Goal: Task Accomplishment & Management: Manage account settings

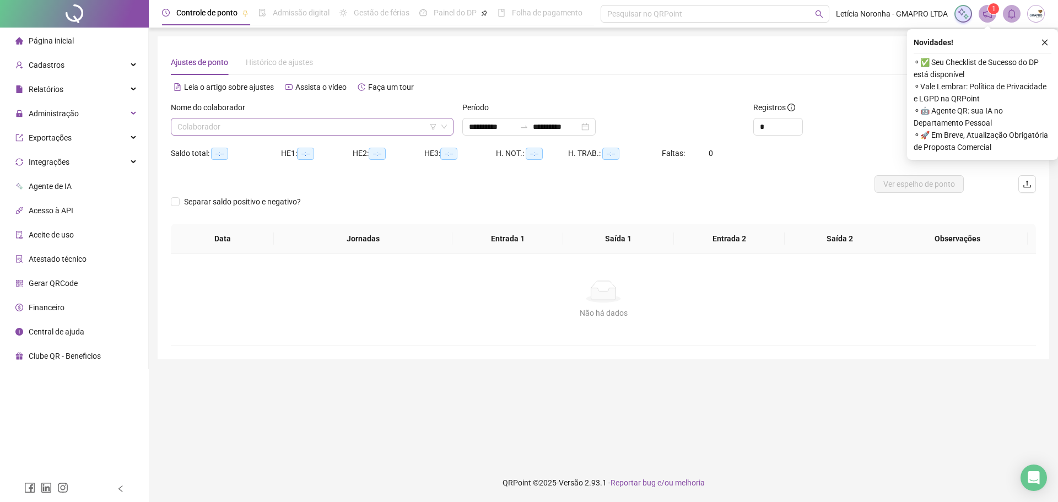
click at [202, 128] on input "search" at bounding box center [306, 126] width 259 height 17
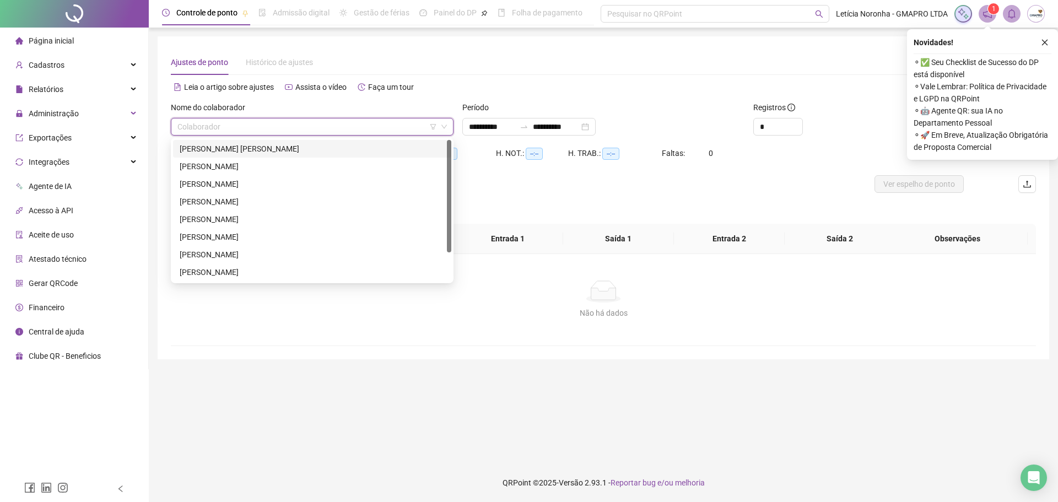
click at [216, 144] on div "[PERSON_NAME] [PERSON_NAME]" at bounding box center [312, 149] width 265 height 12
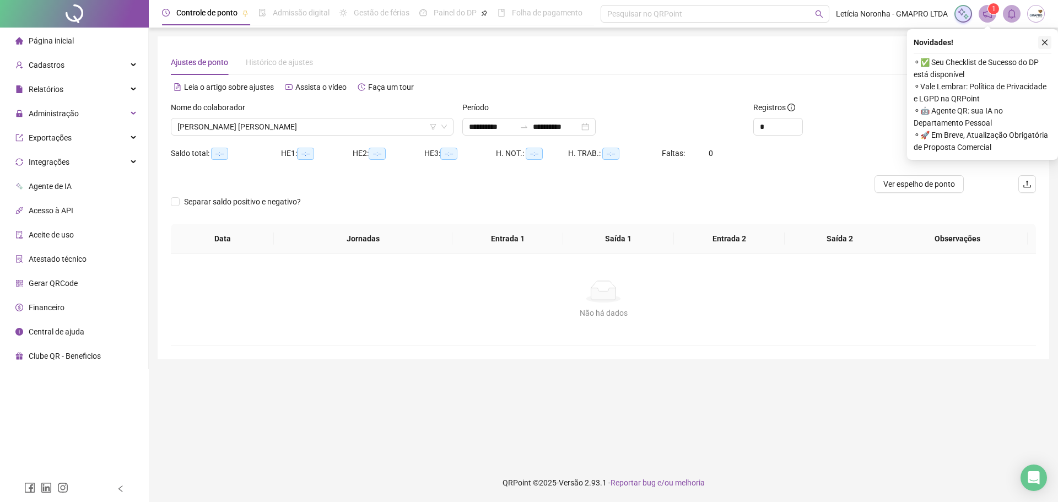
click at [1038, 44] on button "button" at bounding box center [1044, 42] width 13 height 13
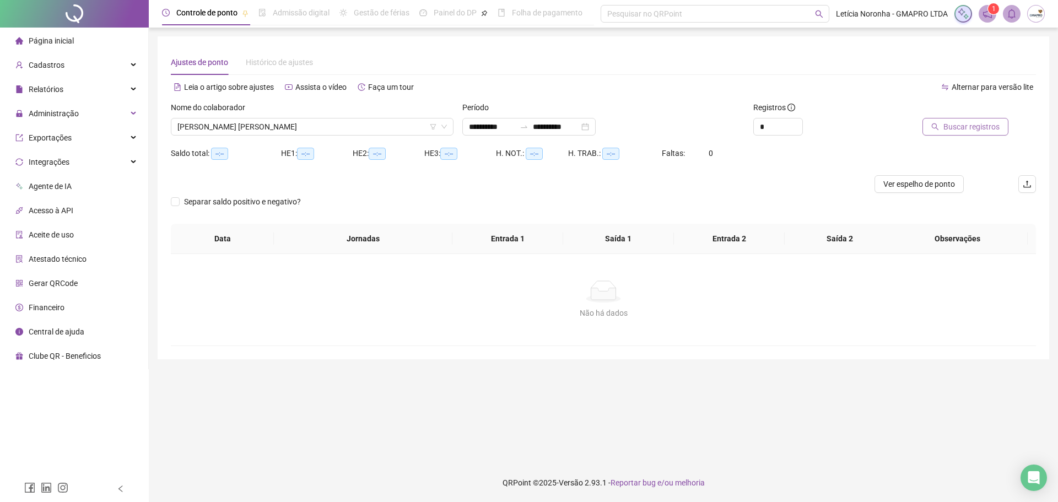
click at [984, 129] on span "Buscar registros" at bounding box center [971, 127] width 56 height 12
type input "**********"
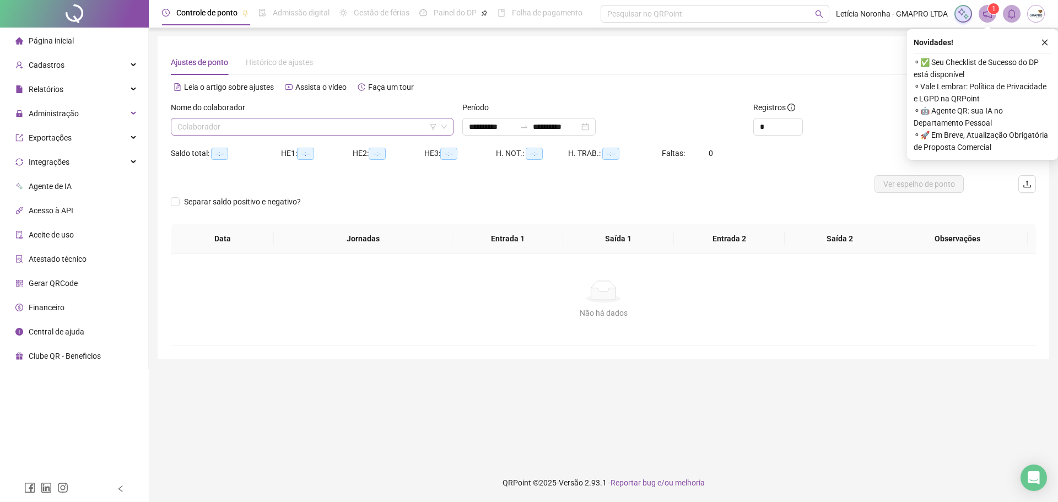
click at [328, 133] on input "search" at bounding box center [306, 126] width 259 height 17
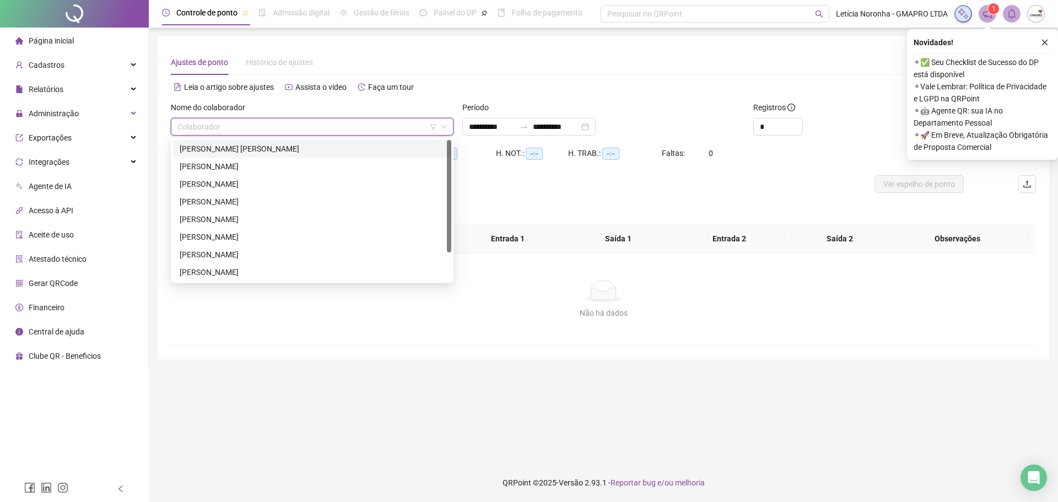
click at [328, 154] on div "[PERSON_NAME] [PERSON_NAME]" at bounding box center [312, 149] width 265 height 12
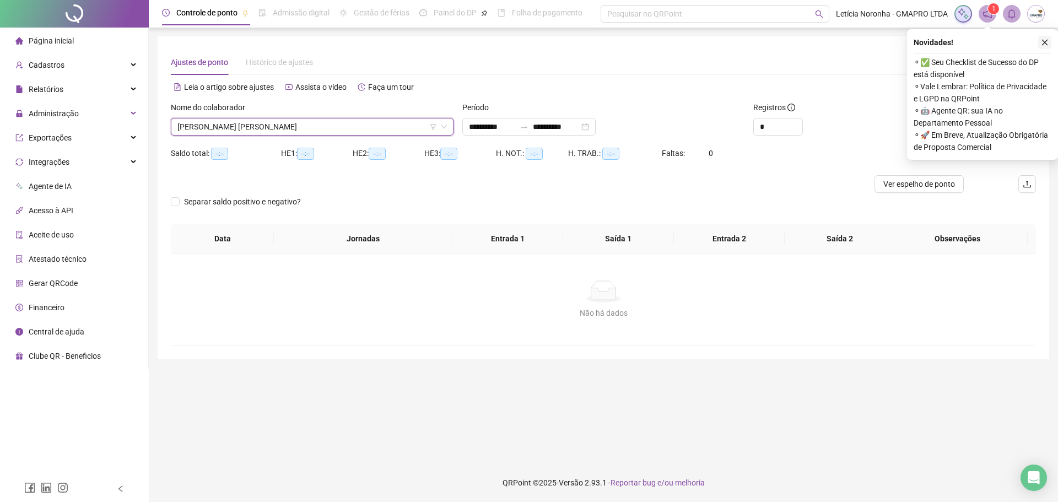
click at [1047, 44] on icon "close" at bounding box center [1045, 43] width 8 height 8
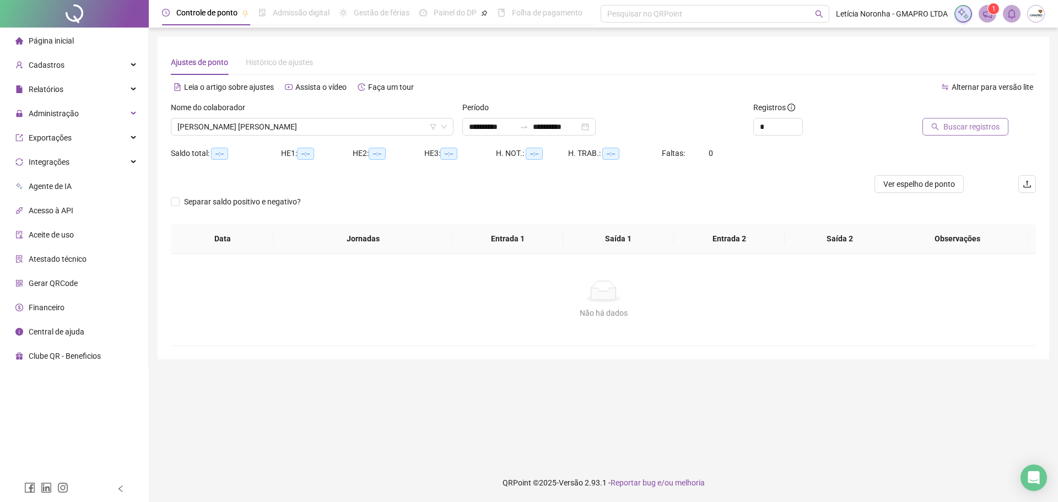
click at [988, 129] on span "Buscar registros" at bounding box center [971, 127] width 56 height 12
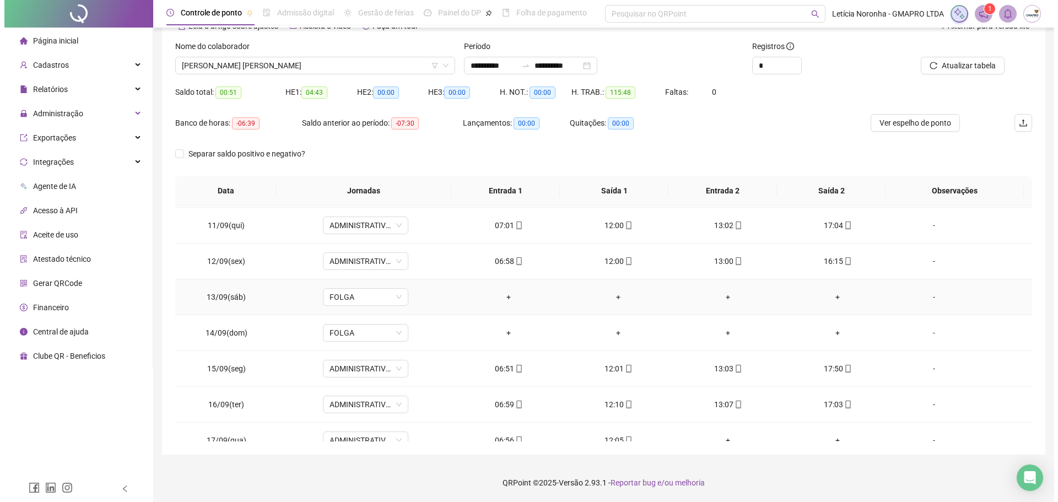
scroll to position [374, 0]
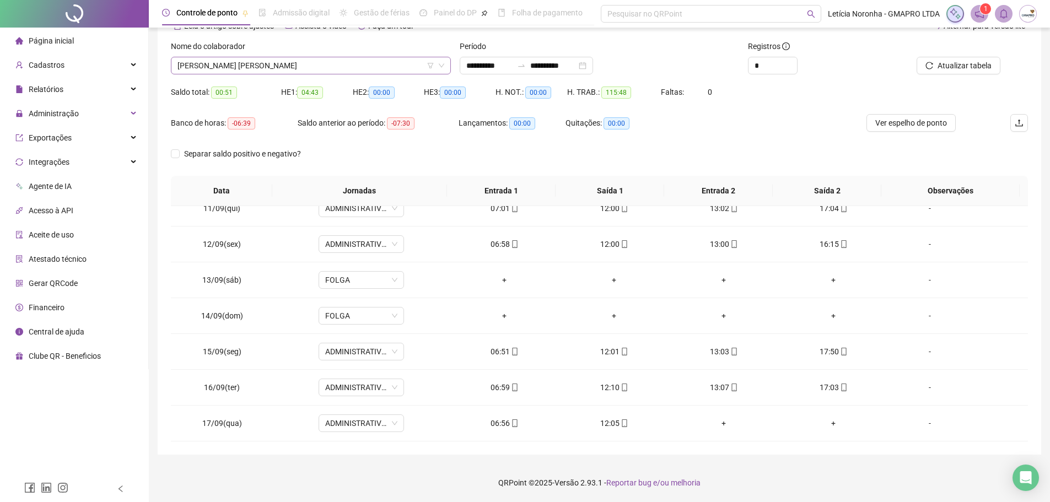
click at [357, 62] on span "[PERSON_NAME] [PERSON_NAME]" at bounding box center [310, 65] width 267 height 17
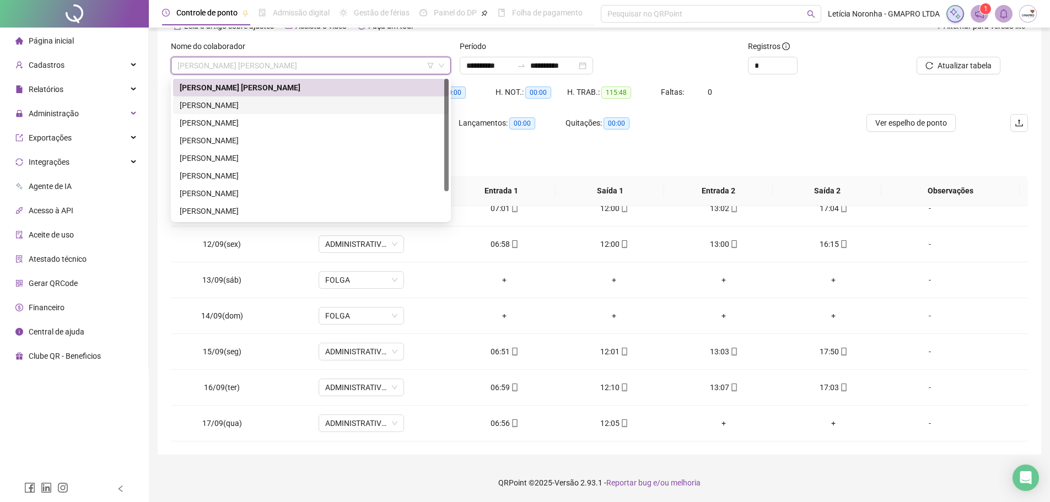
click at [247, 111] on div "[PERSON_NAME]" at bounding box center [311, 105] width 262 height 12
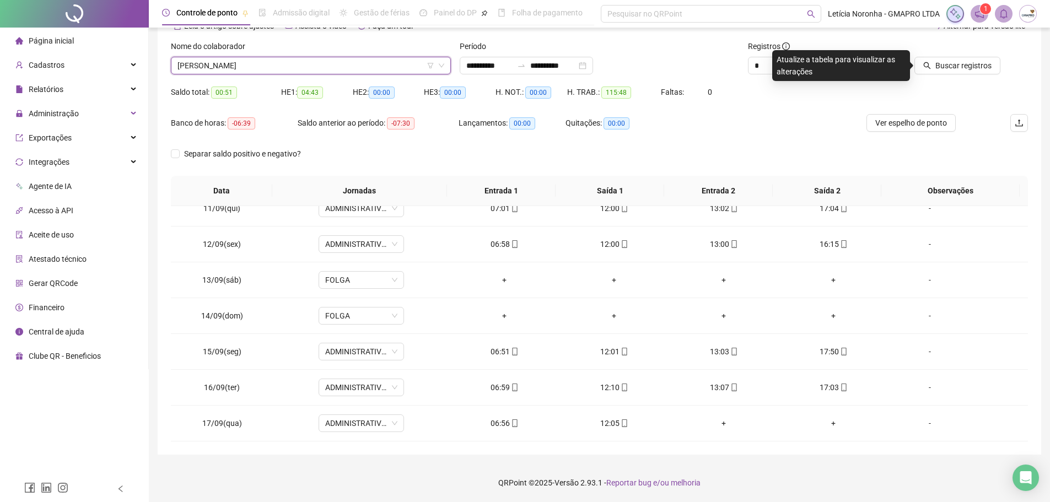
click at [940, 68] on span "Buscar registros" at bounding box center [963, 66] width 56 height 12
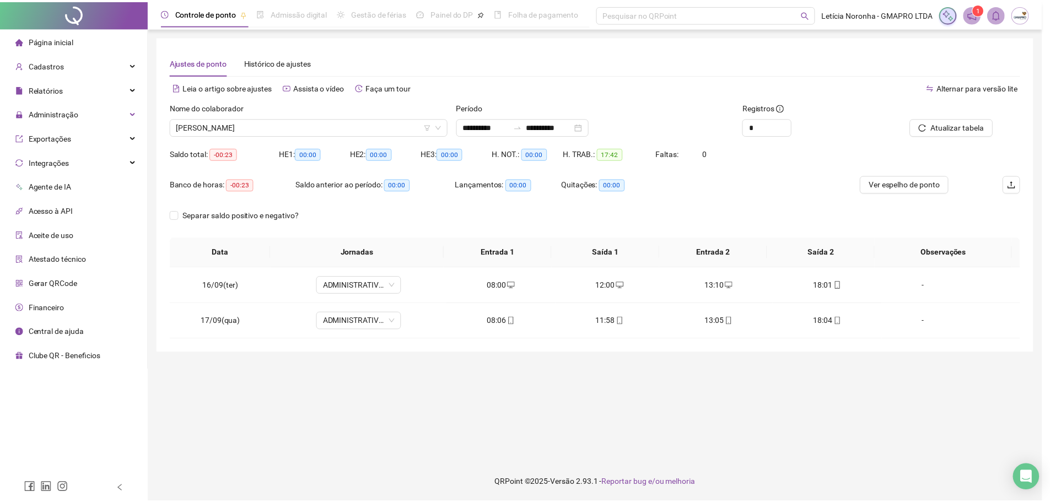
scroll to position [0, 0]
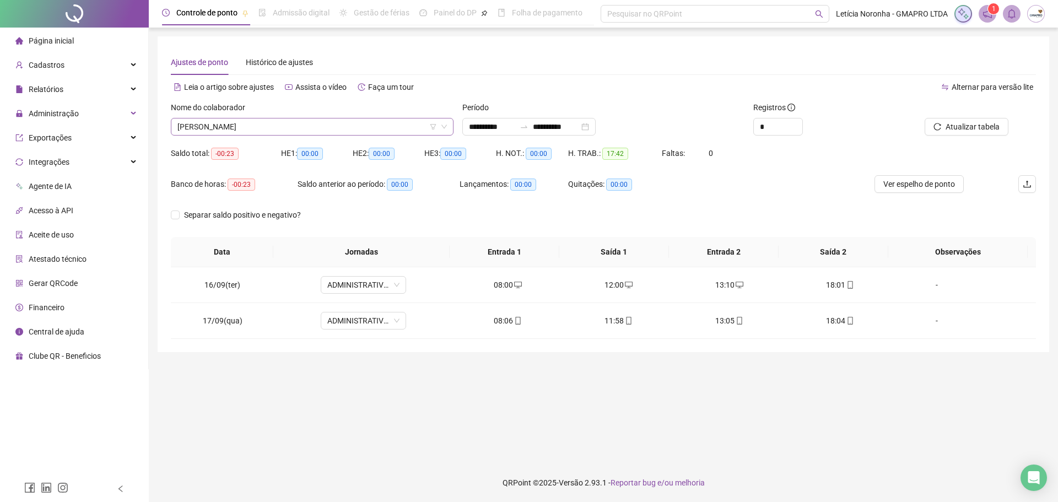
click at [244, 126] on span "[PERSON_NAME]" at bounding box center [311, 126] width 269 height 17
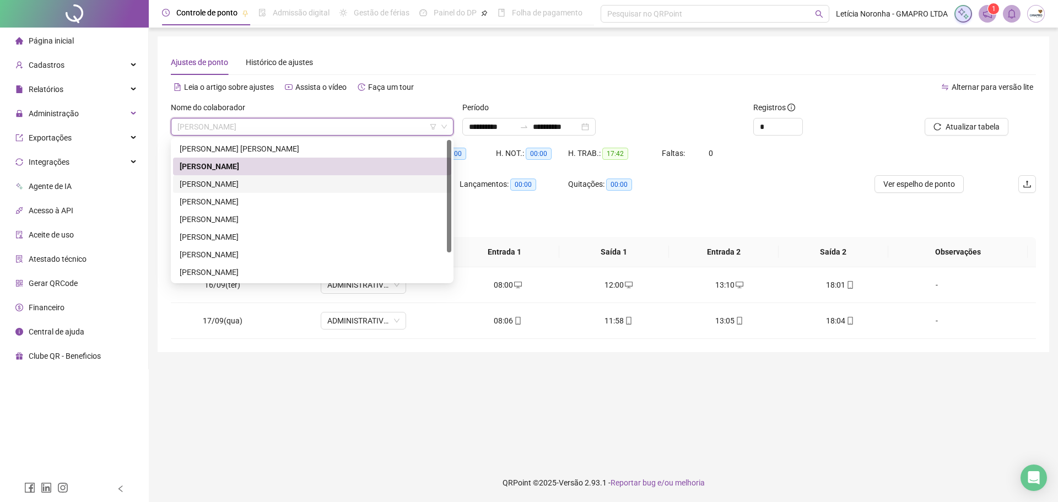
click at [239, 189] on div "[PERSON_NAME]" at bounding box center [312, 184] width 265 height 12
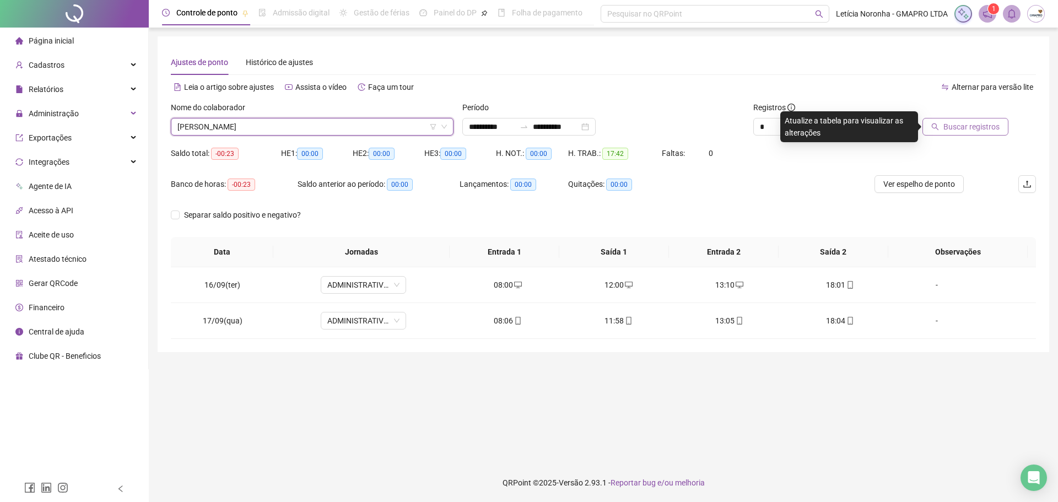
click at [971, 126] on span "Buscar registros" at bounding box center [971, 127] width 56 height 12
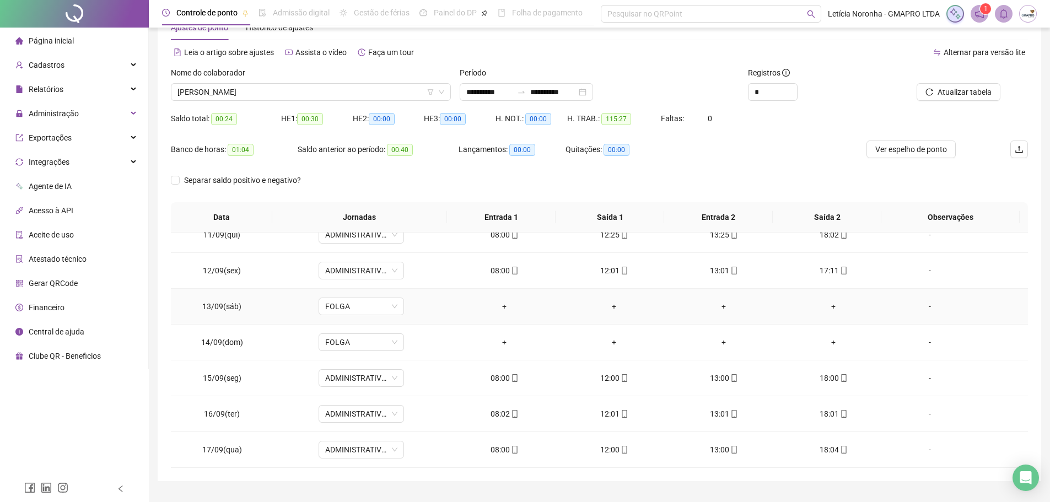
scroll to position [61, 0]
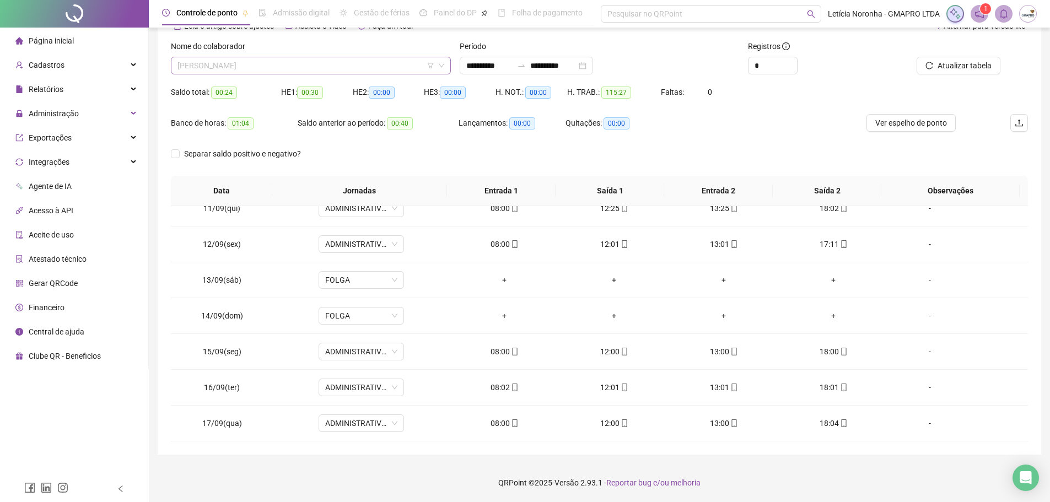
click at [304, 73] on span "[PERSON_NAME]" at bounding box center [310, 65] width 267 height 17
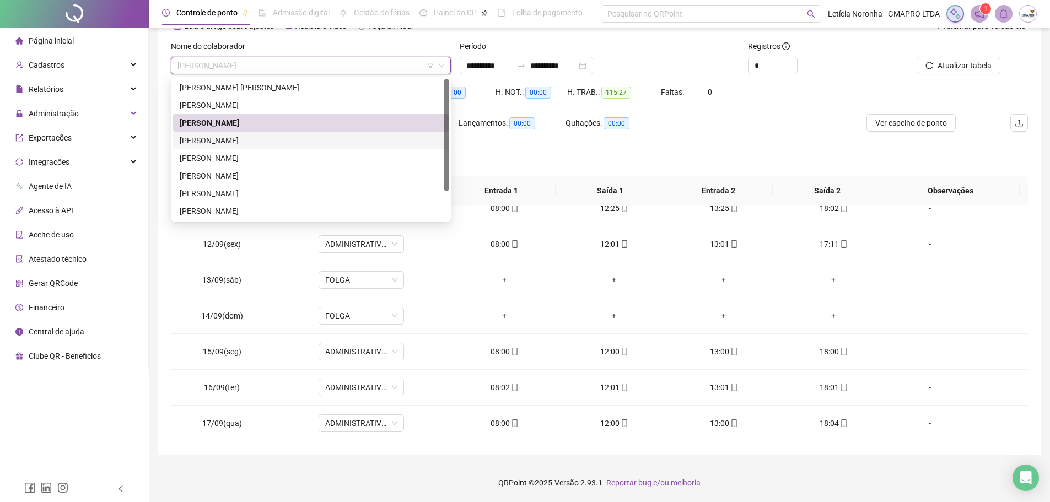
click at [283, 138] on div "[PERSON_NAME]" at bounding box center [311, 140] width 262 height 12
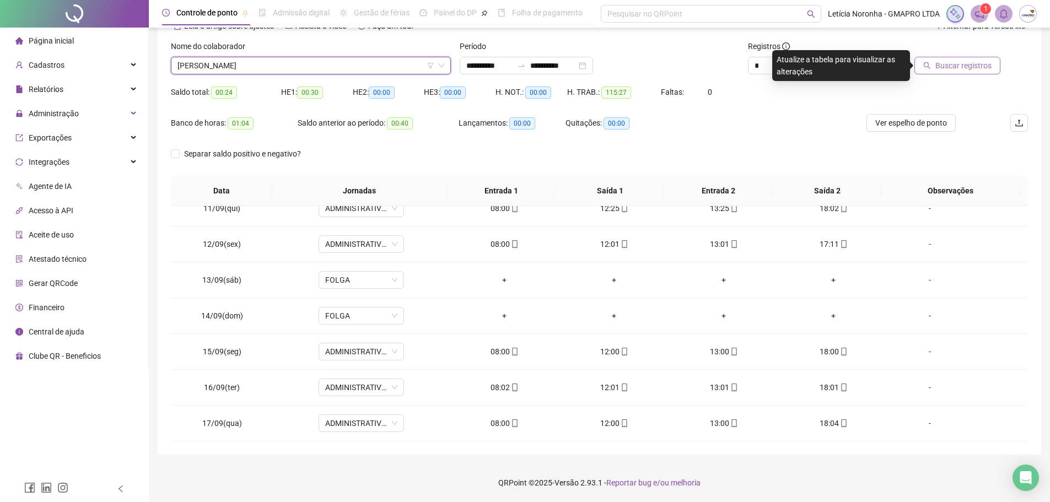
click at [992, 58] on button "Buscar registros" at bounding box center [957, 66] width 86 height 18
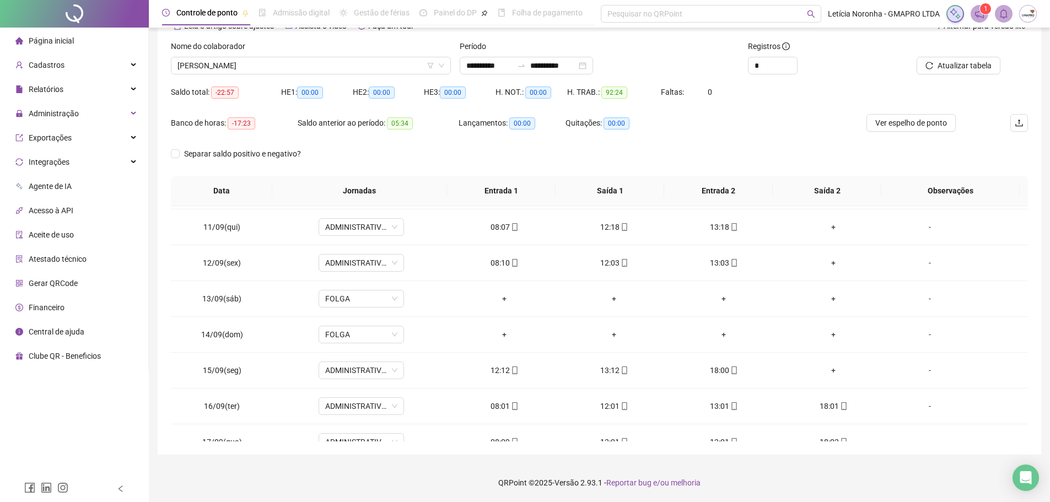
scroll to position [374, 0]
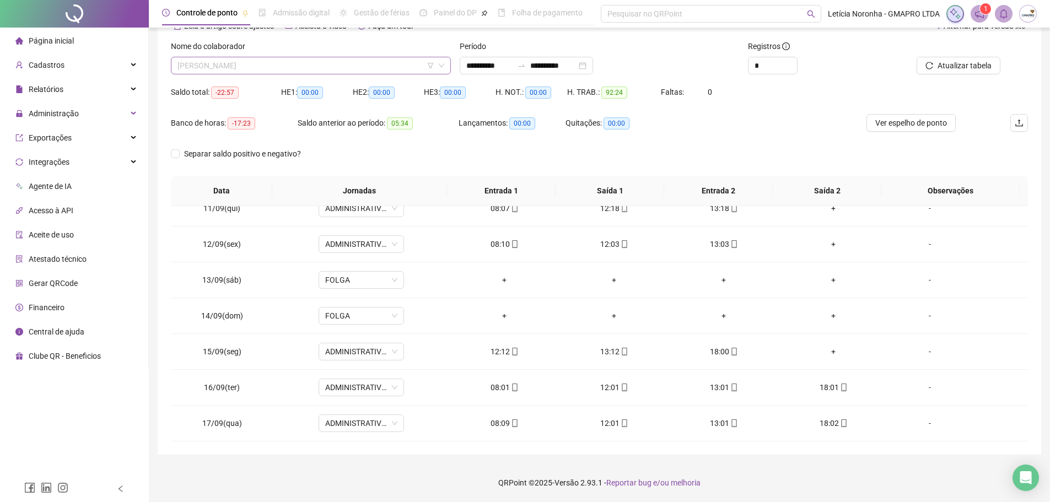
click at [208, 61] on span "[PERSON_NAME]" at bounding box center [310, 65] width 267 height 17
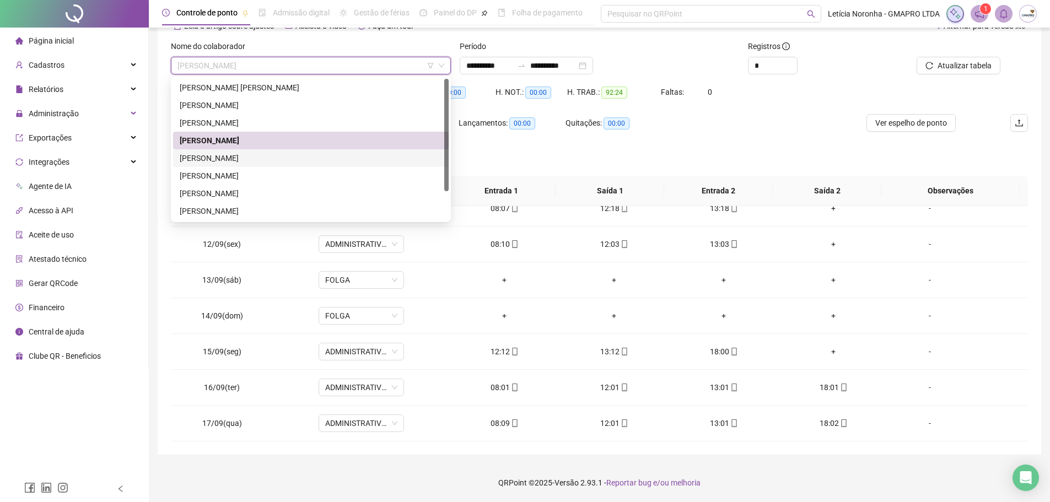
click at [198, 155] on div "[PERSON_NAME]" at bounding box center [311, 158] width 262 height 12
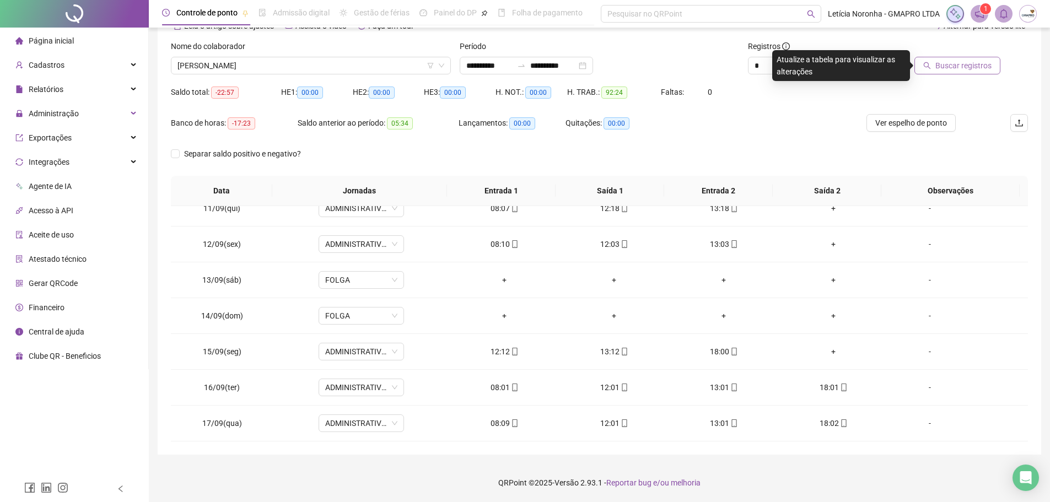
click at [946, 68] on span "Buscar registros" at bounding box center [963, 66] width 56 height 12
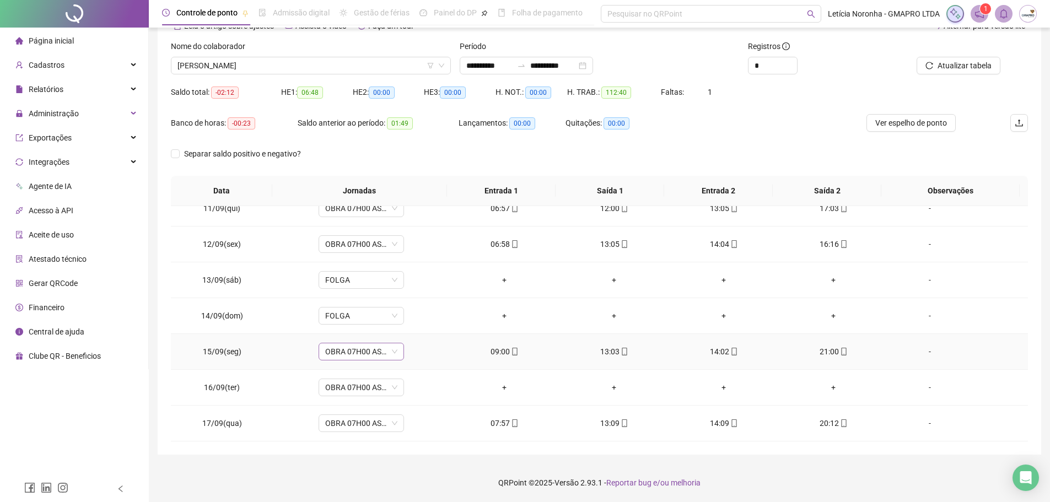
click at [390, 350] on span "OBRA 07H00 AS 17H00" at bounding box center [361, 351] width 72 height 17
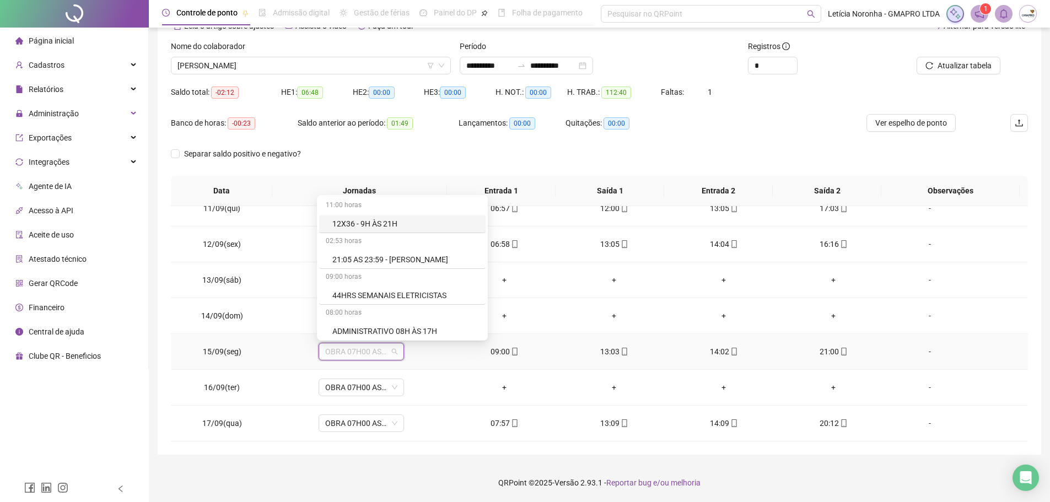
drag, startPoint x: 391, startPoint y: 218, endPoint x: 389, endPoint y: 230, distance: 12.9
click at [391, 218] on div "12X36 - 9H ÀS 21H" at bounding box center [405, 224] width 147 height 12
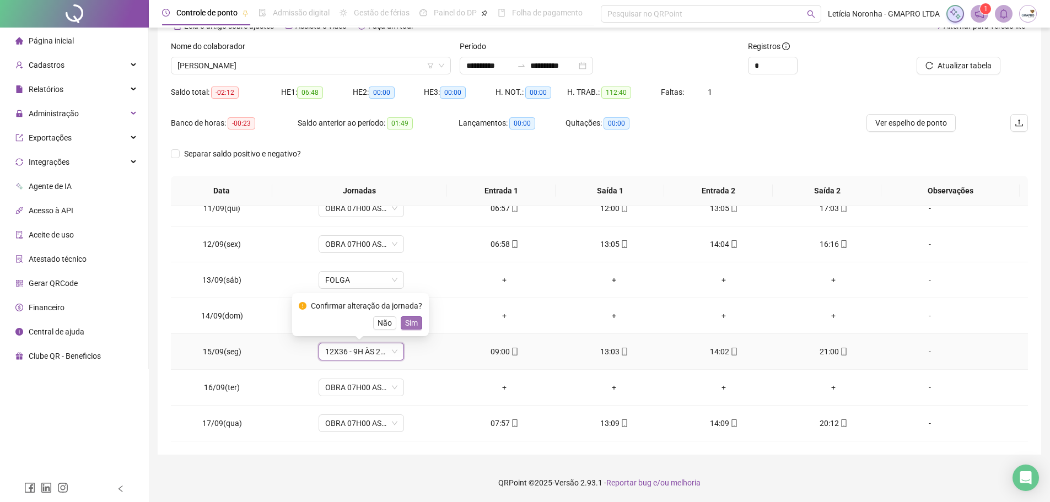
click at [408, 323] on span "Sim" at bounding box center [411, 323] width 13 height 12
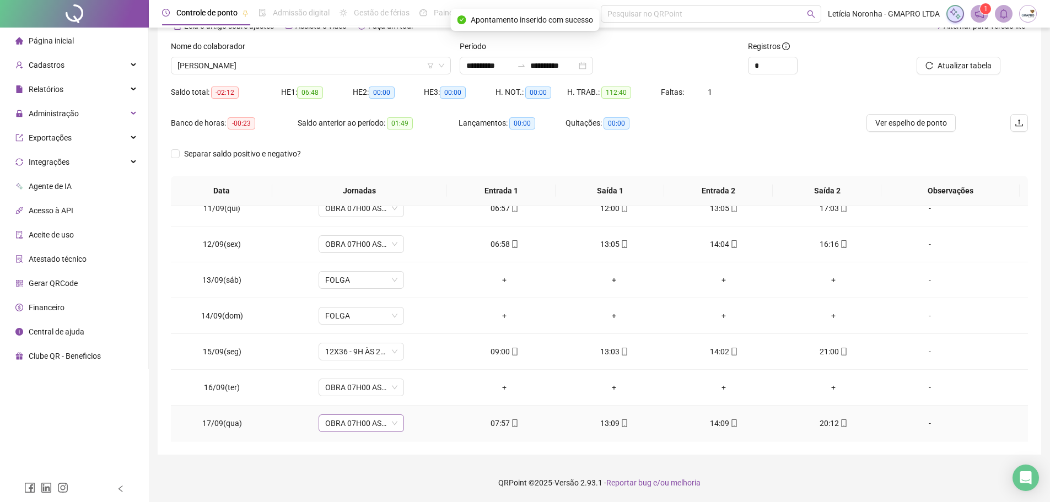
click at [387, 423] on span "OBRA 07H00 AS 17H00" at bounding box center [361, 423] width 72 height 17
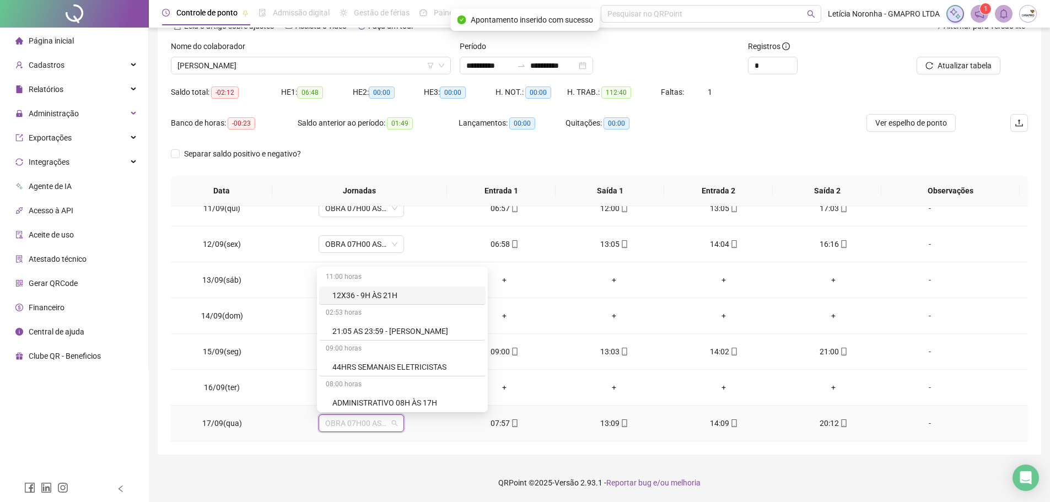
click at [394, 301] on div "12X36 - 9H ÀS 21H" at bounding box center [405, 295] width 147 height 12
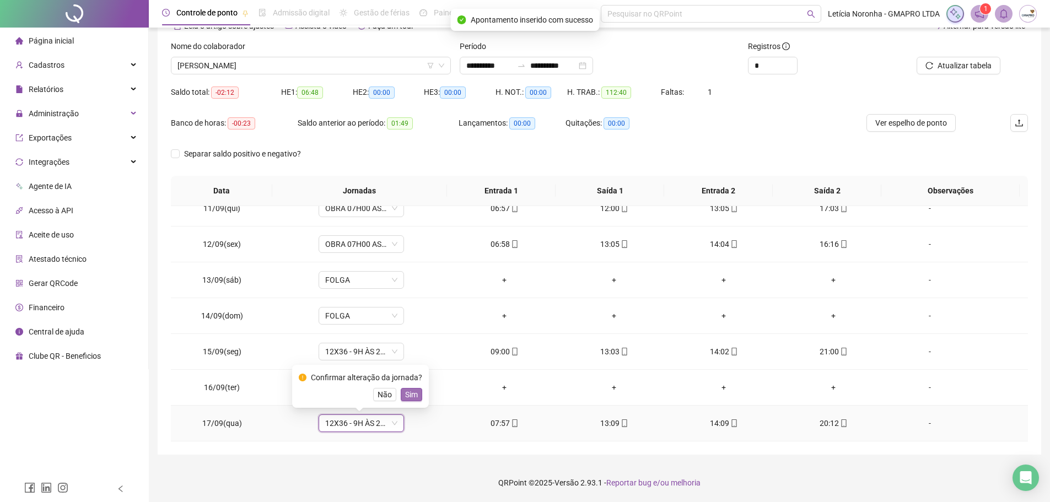
click at [413, 393] on span "Sim" at bounding box center [411, 394] width 13 height 12
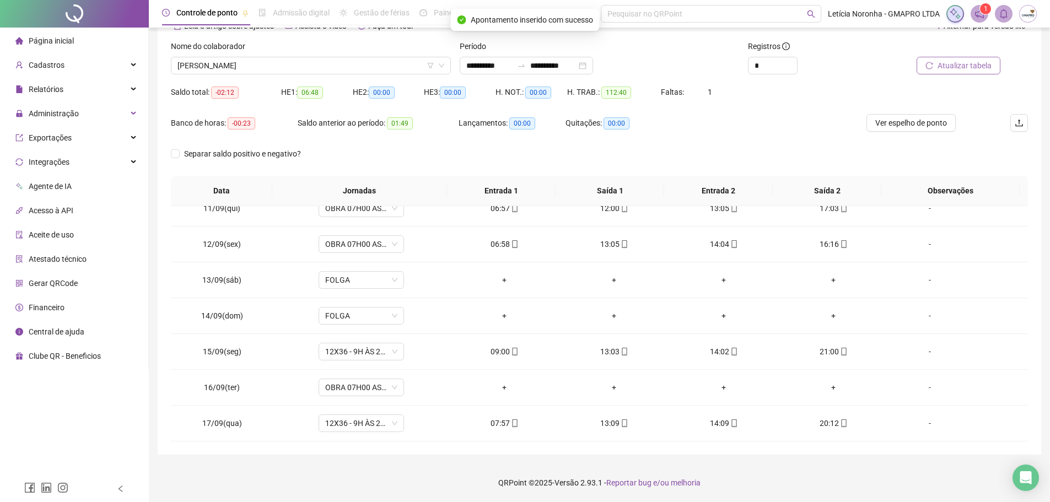
click at [980, 68] on span "Atualizar tabela" at bounding box center [964, 66] width 54 height 12
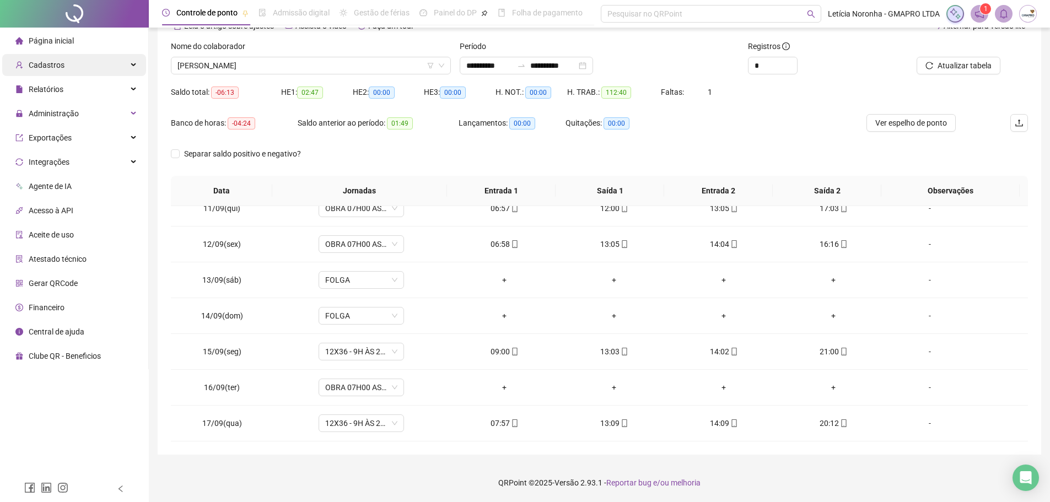
click at [65, 64] on div "Cadastros" at bounding box center [74, 65] width 144 height 22
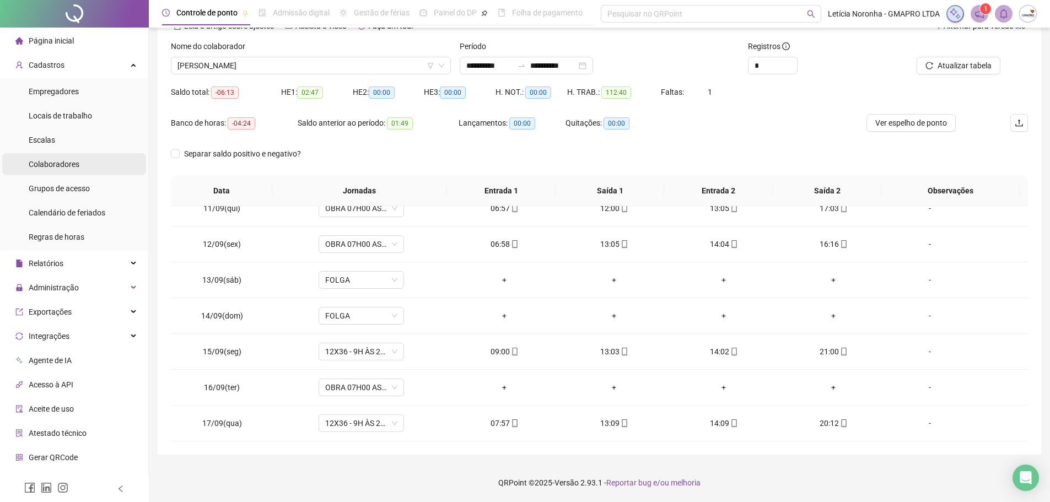
click at [82, 171] on li "Colaboradores" at bounding box center [74, 164] width 144 height 22
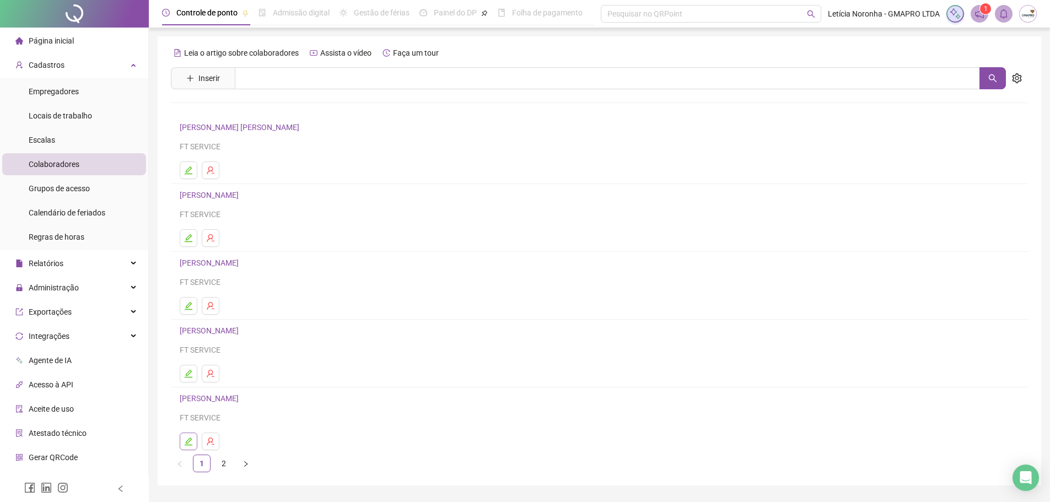
click at [196, 437] on button "button" at bounding box center [189, 441] width 18 height 18
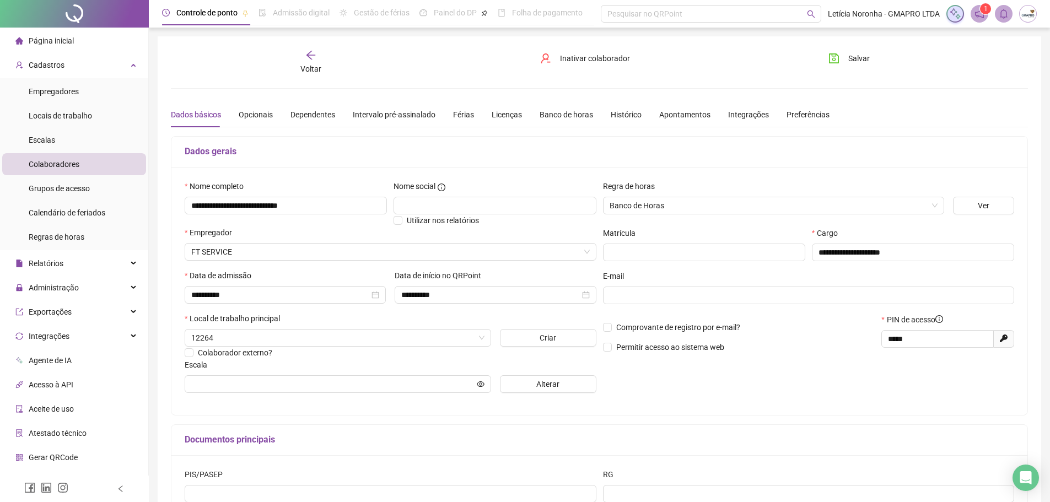
type input "**********"
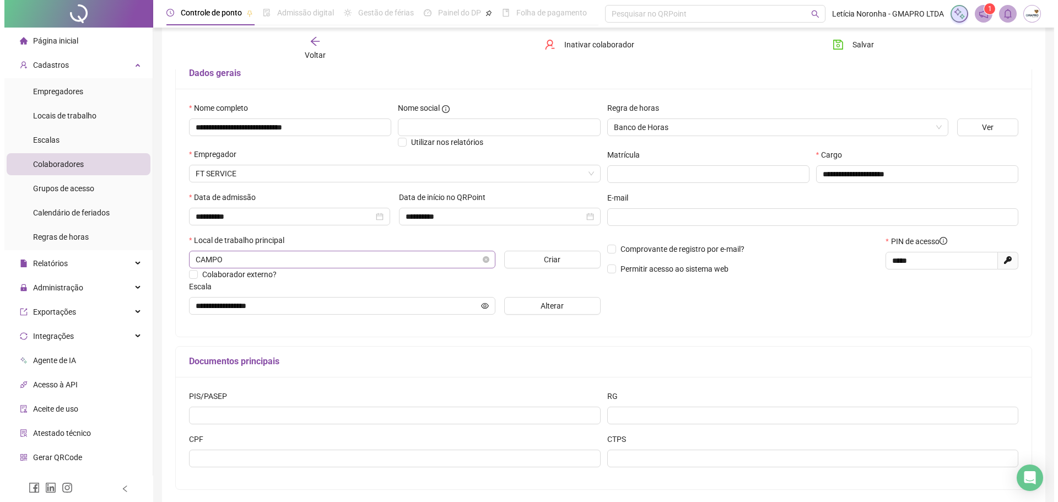
scroll to position [110, 0]
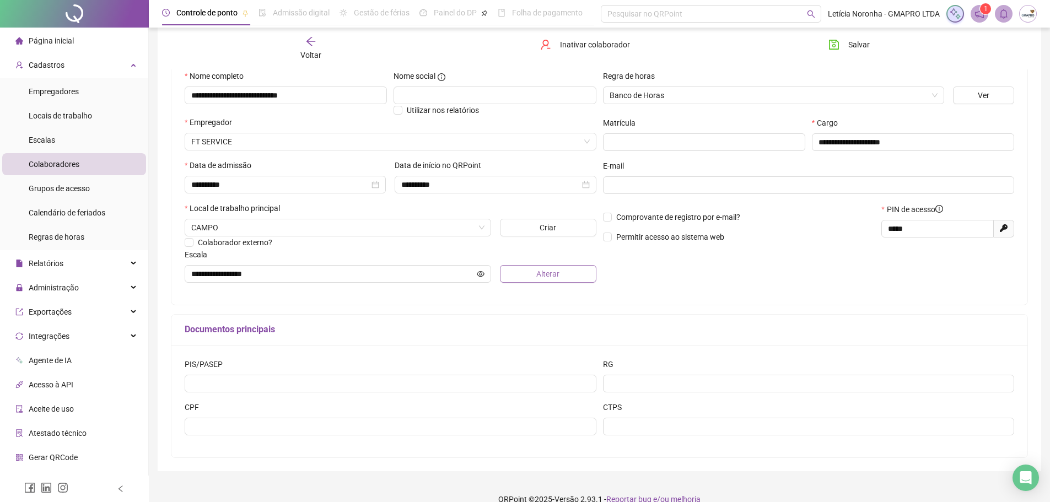
click at [521, 271] on button "Alterar" at bounding box center [548, 274] width 96 height 18
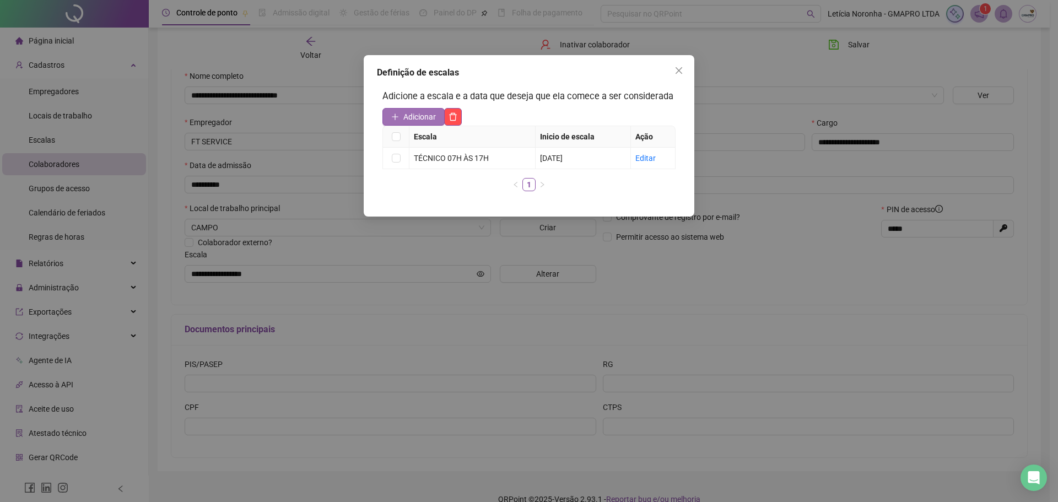
click at [429, 122] on span "Adicionar" at bounding box center [419, 117] width 33 height 12
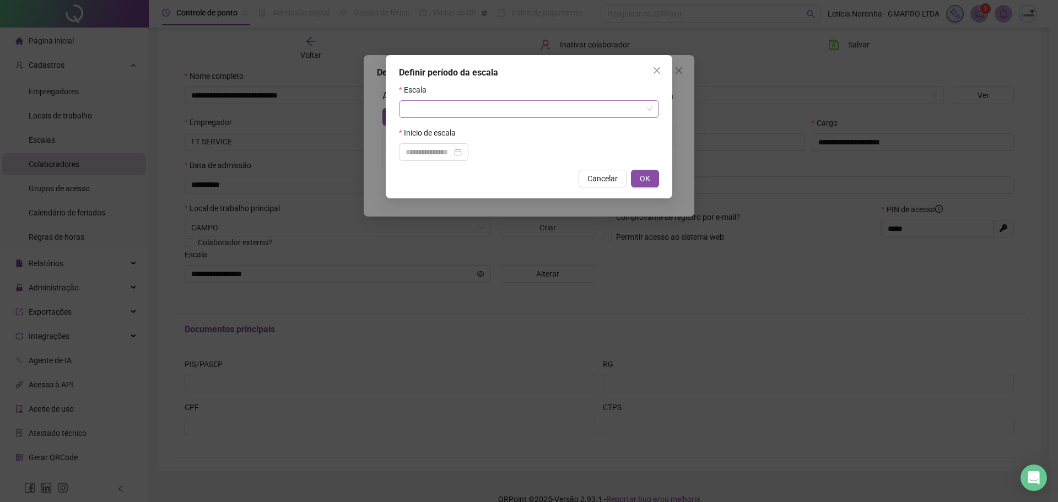
click at [435, 111] on input "search" at bounding box center [523, 109] width 237 height 17
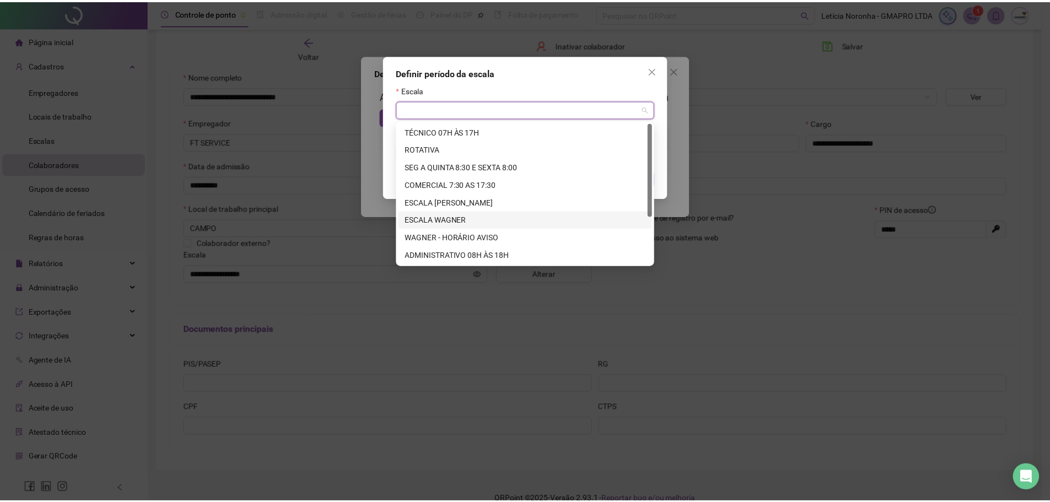
scroll to position [71, 0]
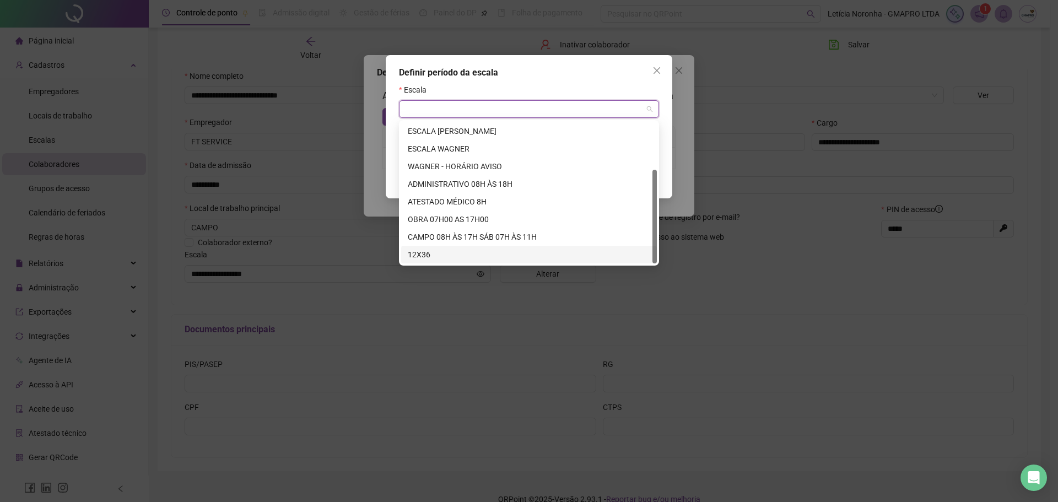
click at [441, 257] on div "12X36" at bounding box center [529, 254] width 242 height 12
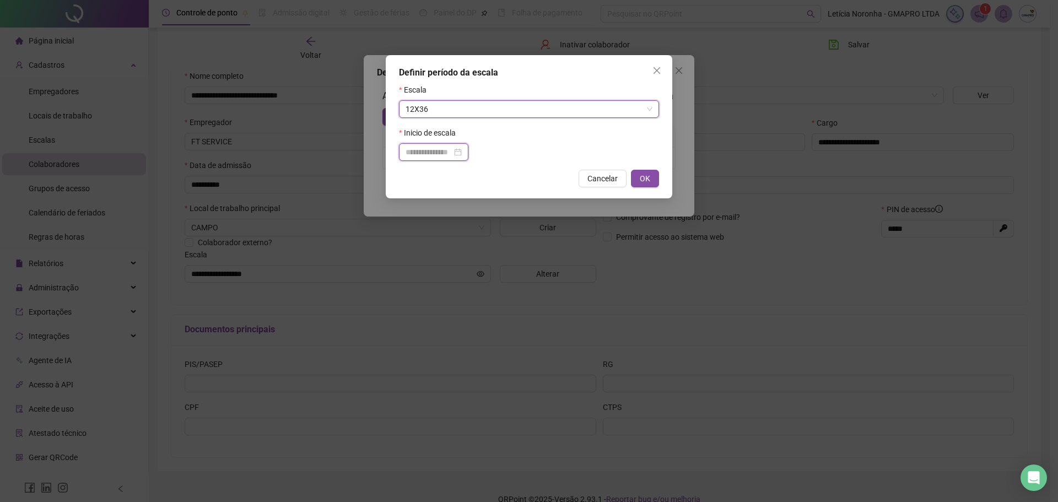
click at [451, 153] on input at bounding box center [428, 152] width 46 height 12
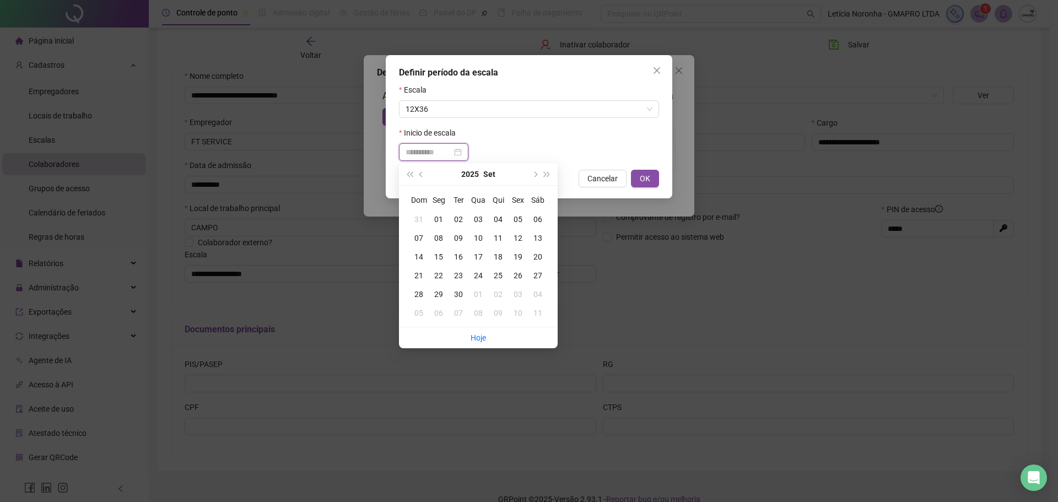
type input "**********"
click at [440, 260] on div "15" at bounding box center [439, 257] width 20 height 12
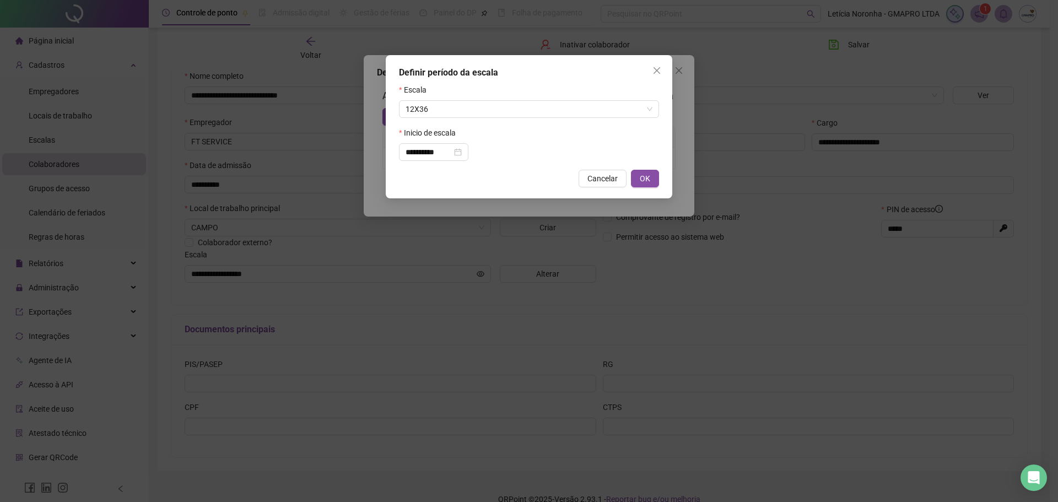
drag, startPoint x: 648, startPoint y: 170, endPoint x: 635, endPoint y: 198, distance: 31.1
click at [648, 170] on button "OK" at bounding box center [645, 179] width 28 height 18
type input "*****"
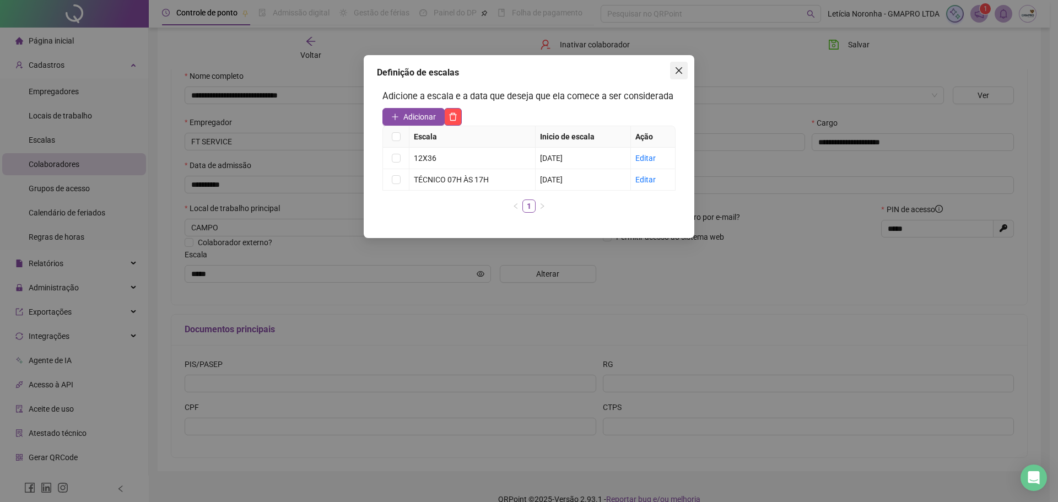
click at [675, 77] on button "Close" at bounding box center [679, 71] width 18 height 18
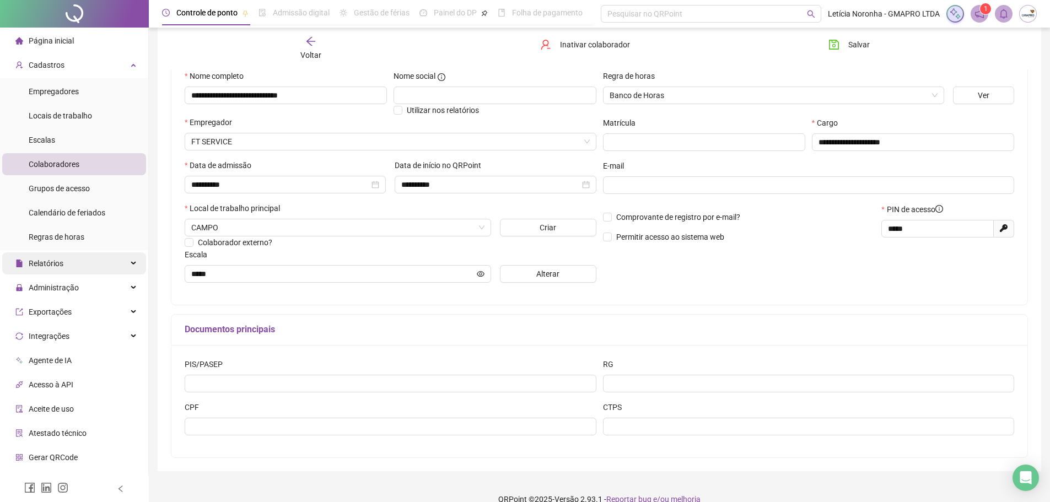
click at [86, 261] on div "Relatórios" at bounding box center [74, 263] width 144 height 22
click at [94, 266] on div "Relatórios" at bounding box center [74, 263] width 144 height 22
click at [94, 289] on div "Administração" at bounding box center [74, 288] width 144 height 22
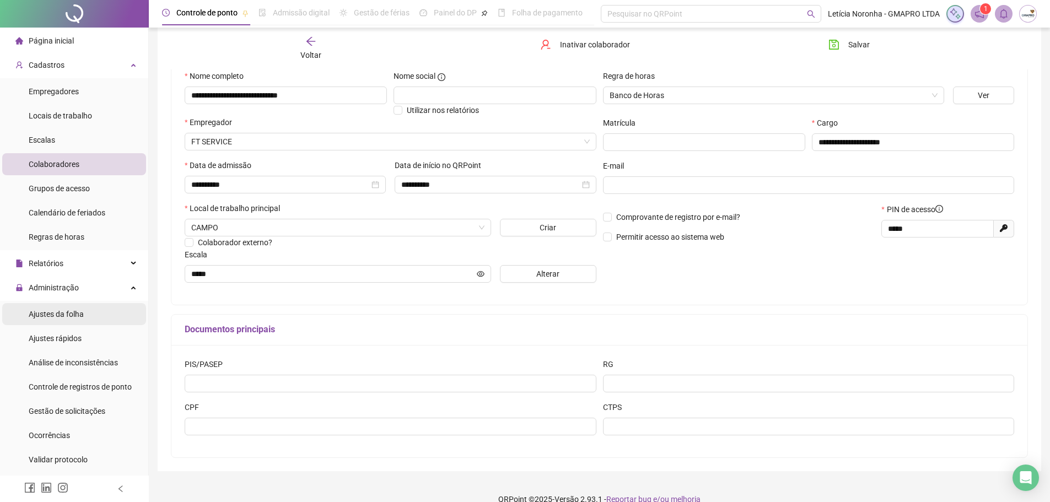
click at [84, 313] on li "Ajustes da folha" at bounding box center [74, 314] width 144 height 22
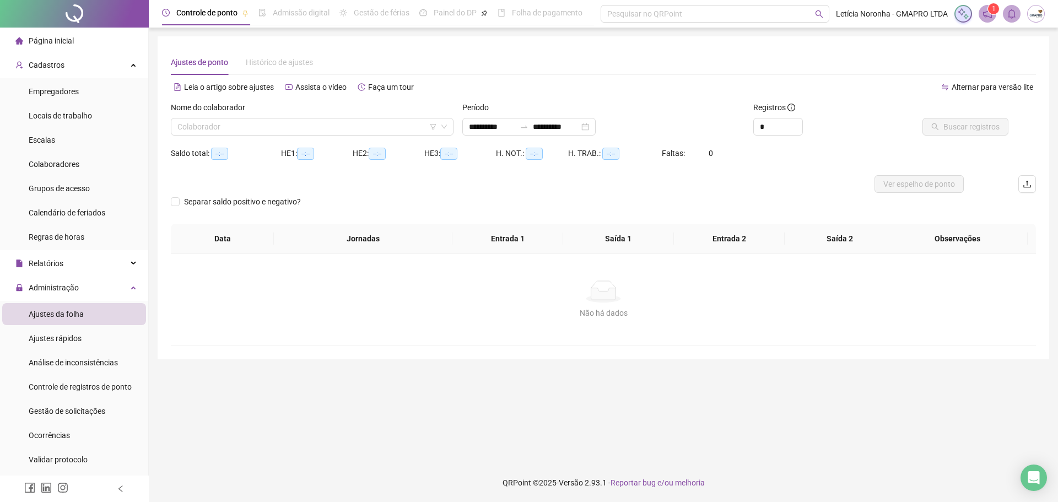
type input "**********"
click at [404, 123] on input "search" at bounding box center [306, 126] width 259 height 17
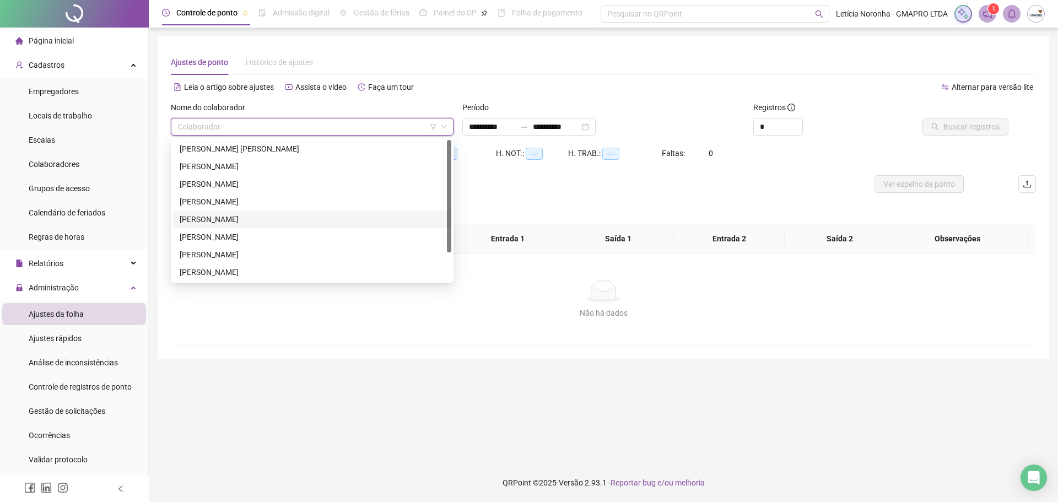
click at [250, 218] on div "[PERSON_NAME]" at bounding box center [312, 219] width 265 height 12
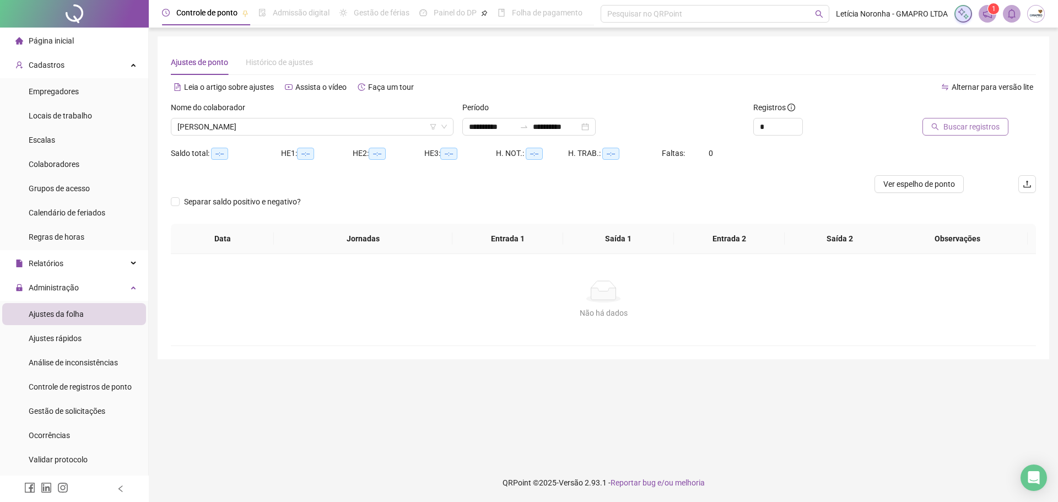
click at [956, 127] on span "Buscar registros" at bounding box center [971, 127] width 56 height 12
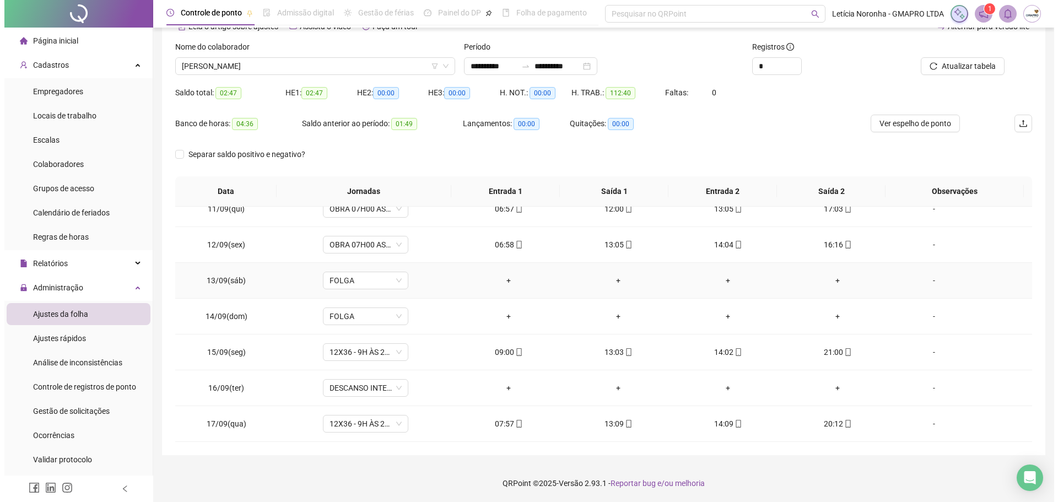
scroll to position [61, 0]
click at [345, 72] on span "[PERSON_NAME]" at bounding box center [310, 65] width 267 height 17
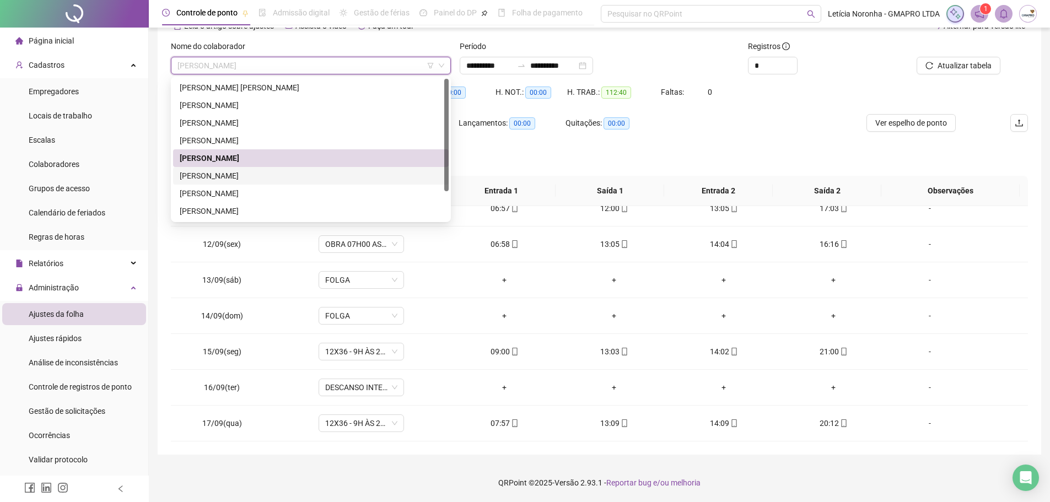
click at [306, 177] on div "[PERSON_NAME]" at bounding box center [311, 176] width 262 height 12
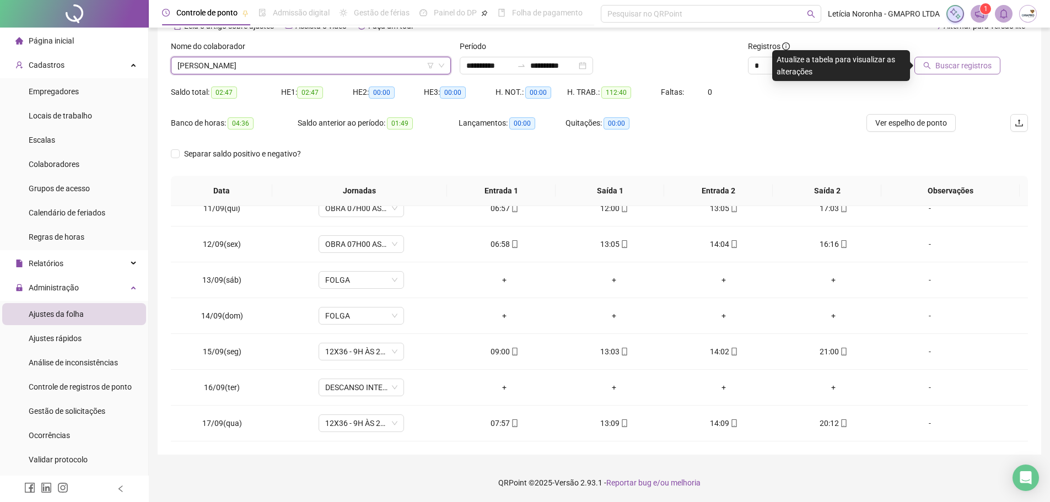
click at [931, 71] on button "Buscar registros" at bounding box center [957, 66] width 86 height 18
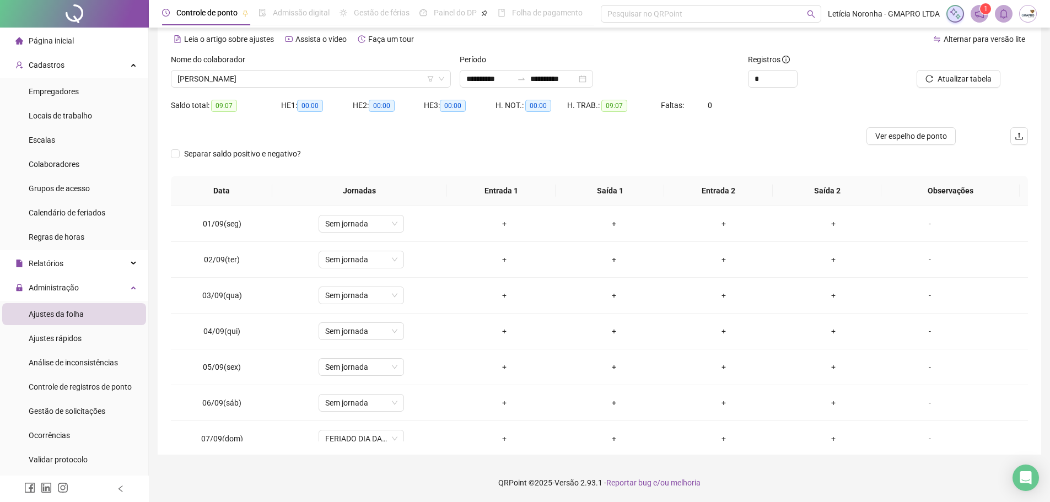
scroll to position [55, 0]
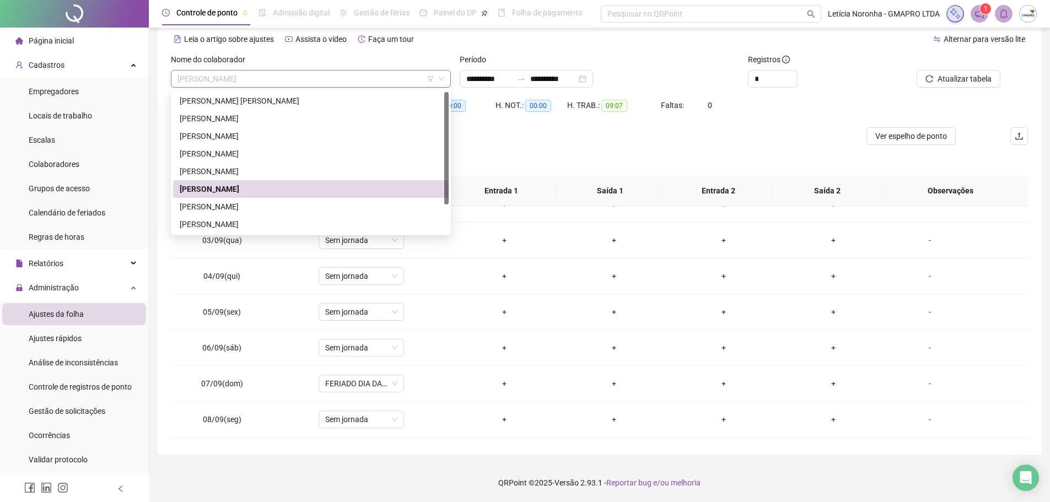
click at [402, 85] on span "[PERSON_NAME]" at bounding box center [310, 79] width 267 height 17
click at [251, 199] on div "[PERSON_NAME]" at bounding box center [310, 207] width 275 height 18
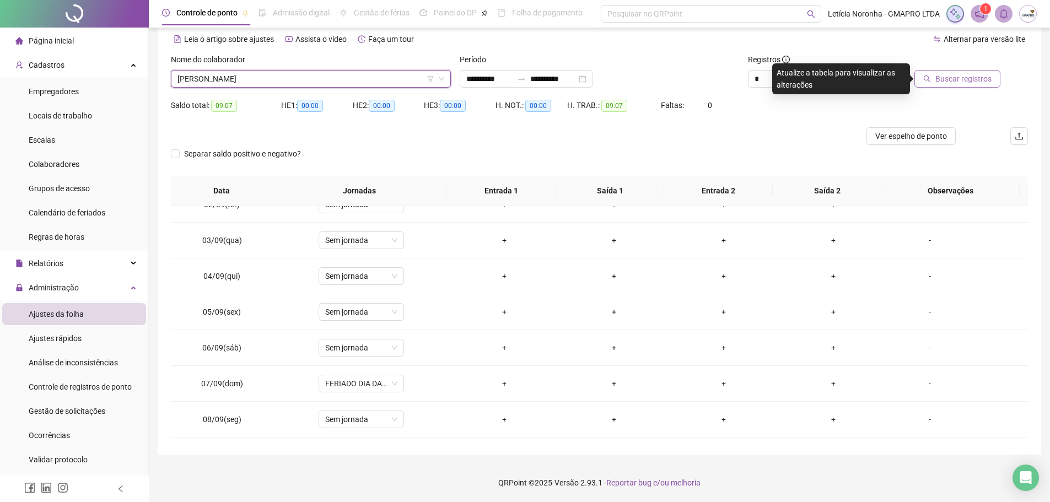
click at [950, 82] on span "Buscar registros" at bounding box center [963, 79] width 56 height 12
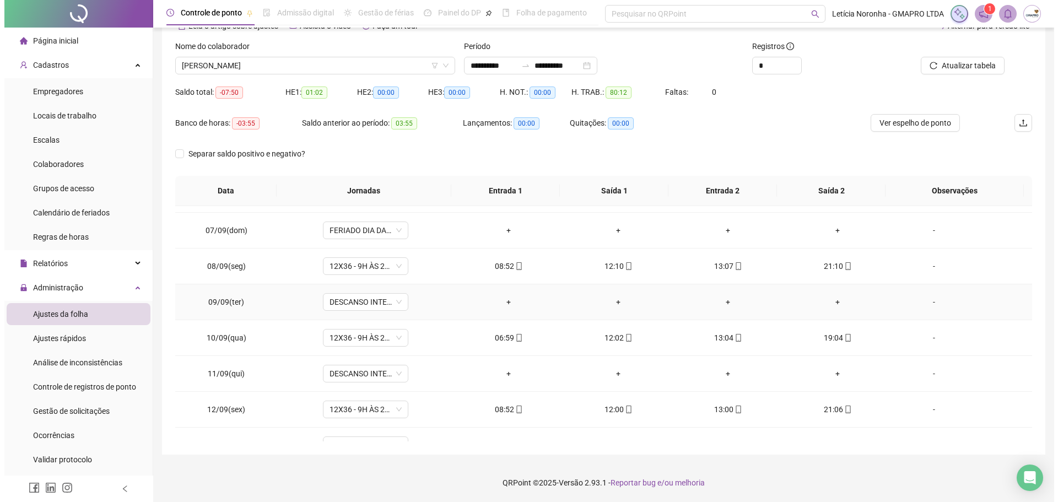
scroll to position [374, 0]
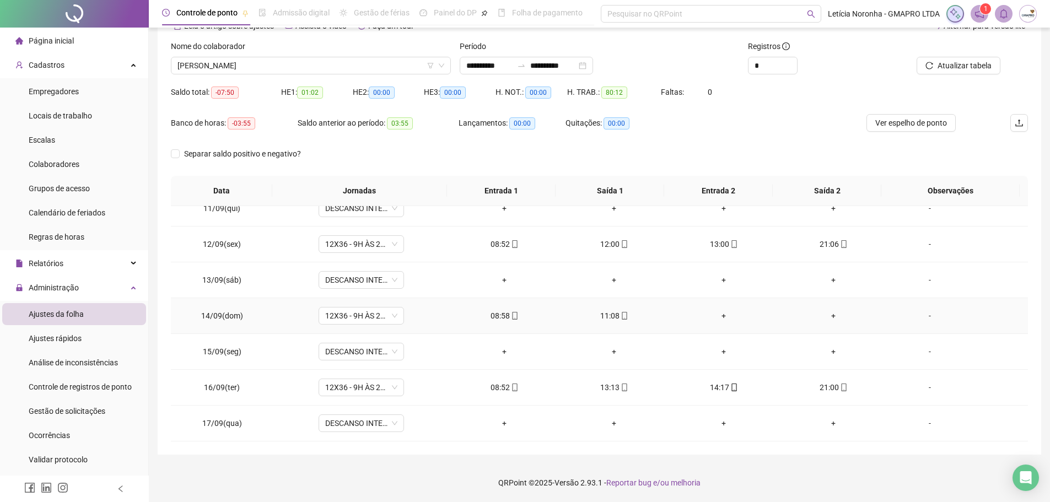
click at [919, 314] on div "-" at bounding box center [929, 316] width 65 height 12
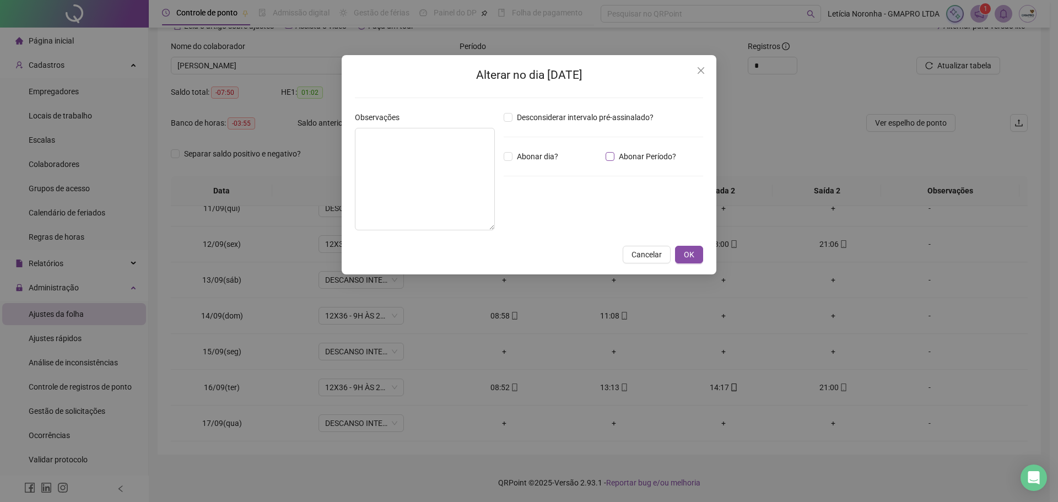
click at [619, 158] on span "Abonar Período?" at bounding box center [647, 156] width 66 height 12
drag, startPoint x: 544, startPoint y: 219, endPoint x: 501, endPoint y: 220, distance: 43.0
click at [501, 220] on div "Desconsiderar intervalo pré-assinalado? Abonar dia? Abonar Período? Horas a abo…" at bounding box center [603, 175] width 208 height 128
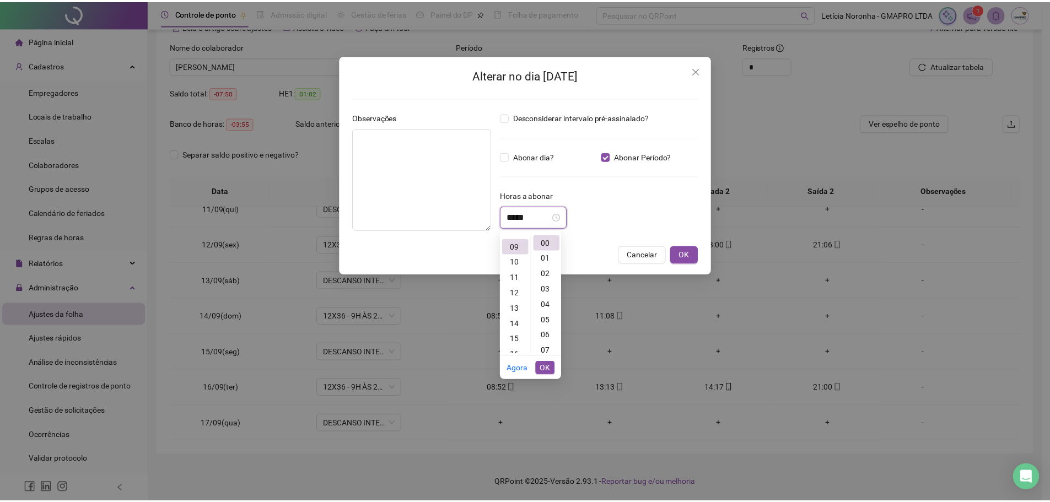
scroll to position [139, 0]
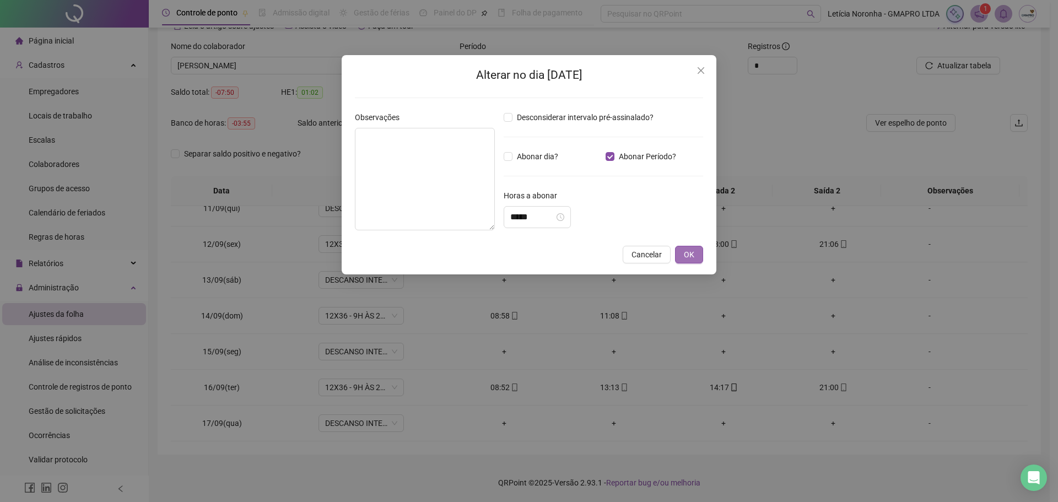
click at [695, 255] on button "OK" at bounding box center [689, 255] width 28 height 18
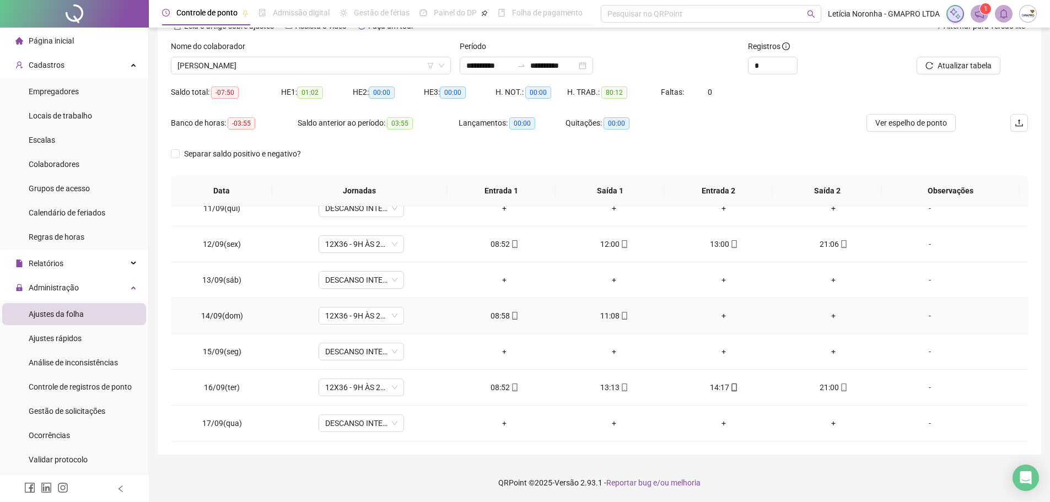
click at [921, 320] on div "-" at bounding box center [929, 316] width 65 height 12
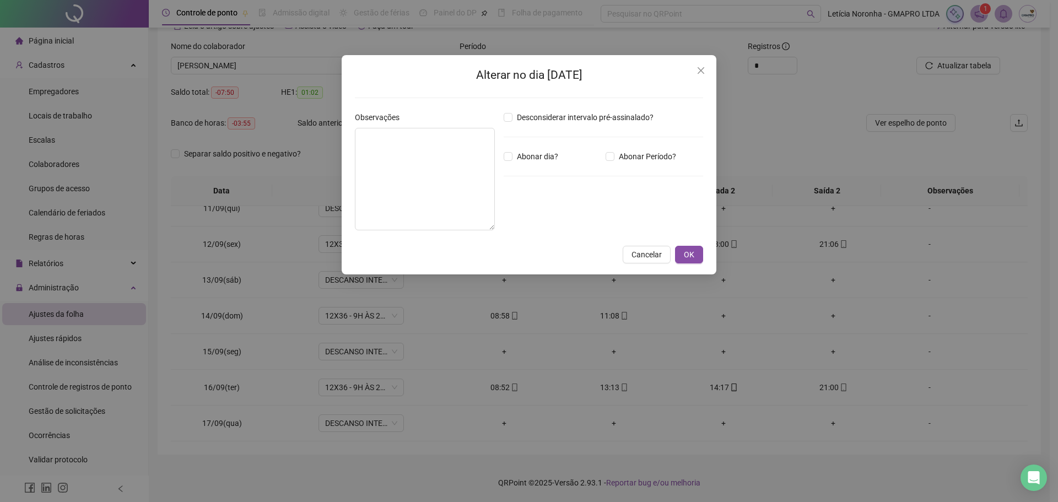
type input "*****"
click at [443, 166] on textarea at bounding box center [425, 179] width 140 height 102
type textarea "*"
type textarea "********"
click at [693, 257] on span "OK" at bounding box center [689, 254] width 10 height 12
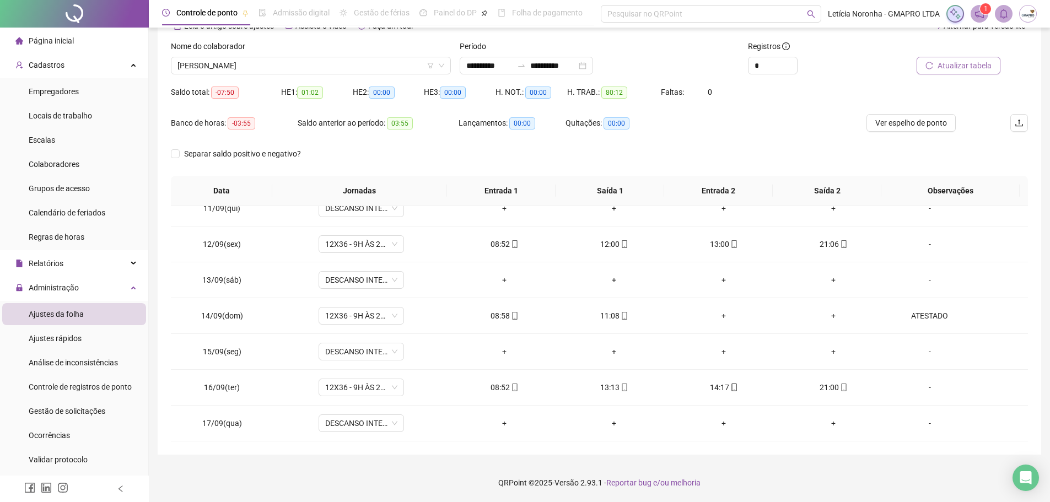
click at [987, 66] on span "Atualizar tabela" at bounding box center [964, 66] width 54 height 12
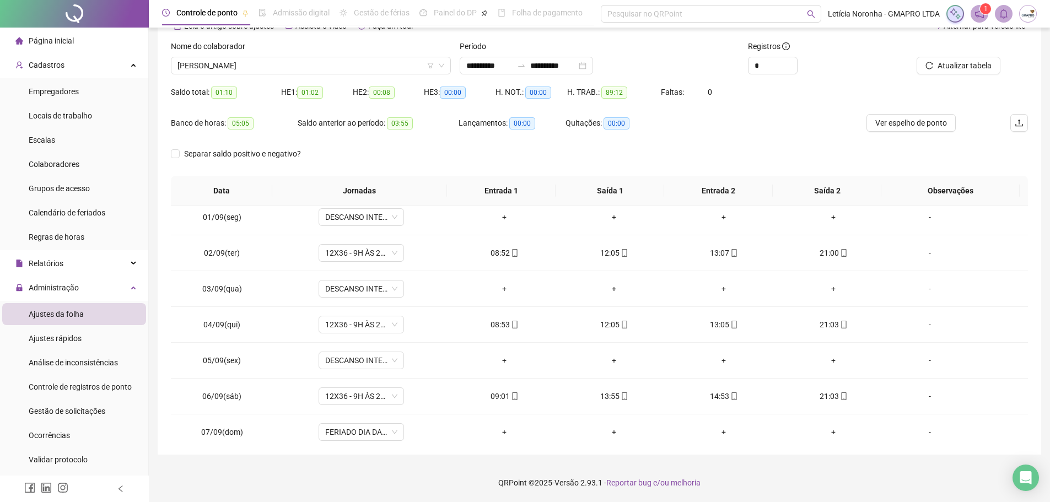
scroll to position [0, 0]
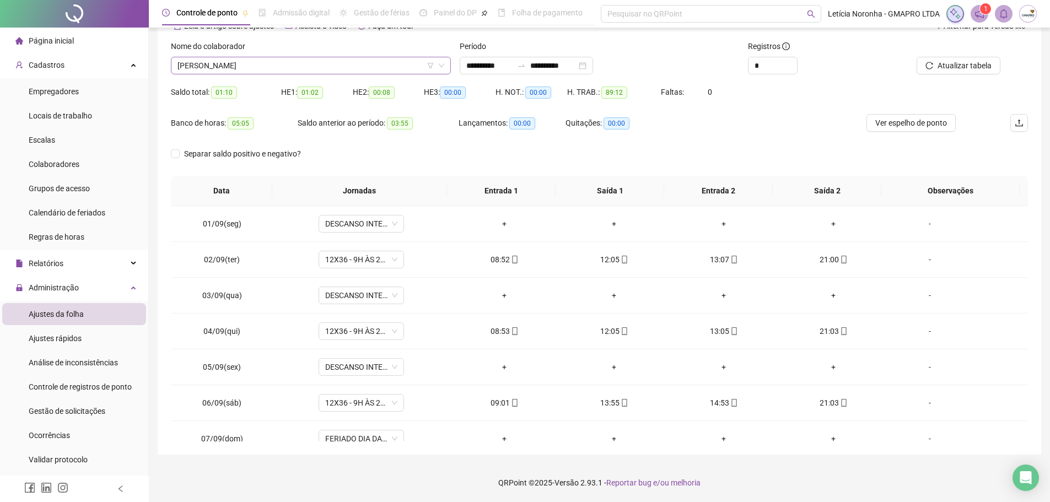
click at [312, 68] on span "[PERSON_NAME]" at bounding box center [310, 65] width 267 height 17
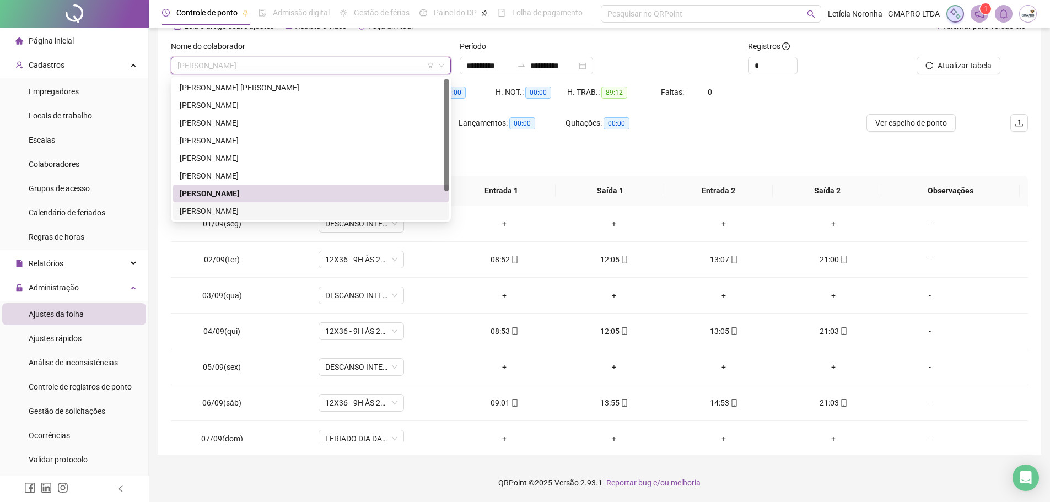
click at [246, 209] on div "[PERSON_NAME]" at bounding box center [311, 211] width 262 height 12
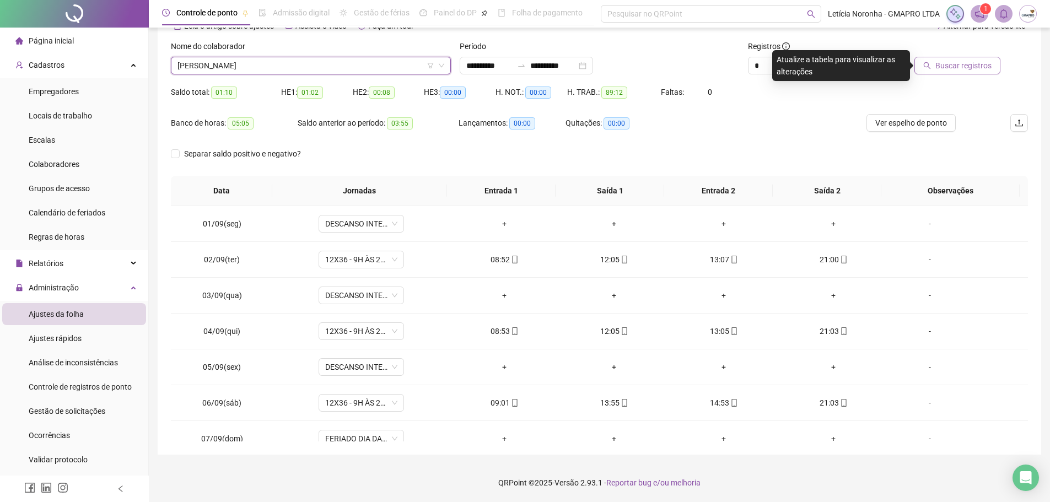
click at [954, 69] on span "Buscar registros" at bounding box center [963, 66] width 56 height 12
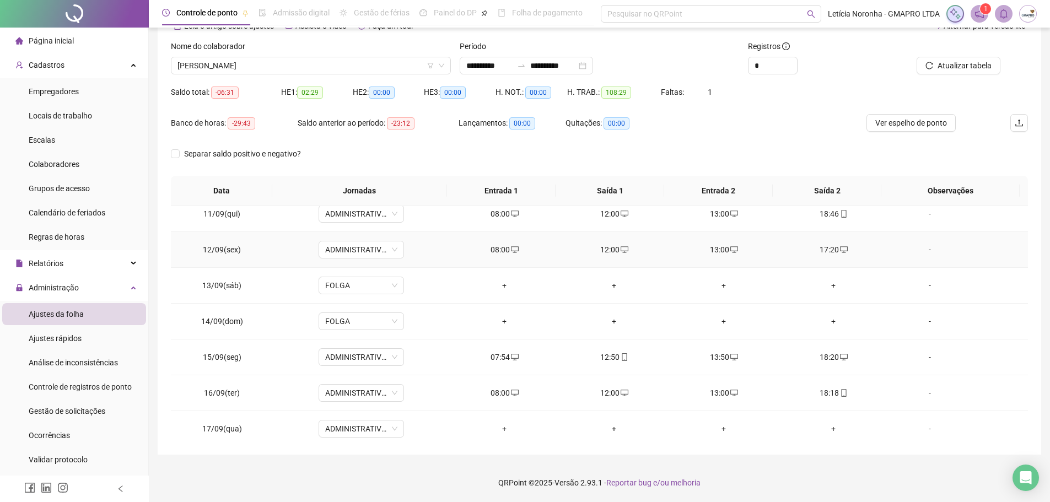
scroll to position [374, 0]
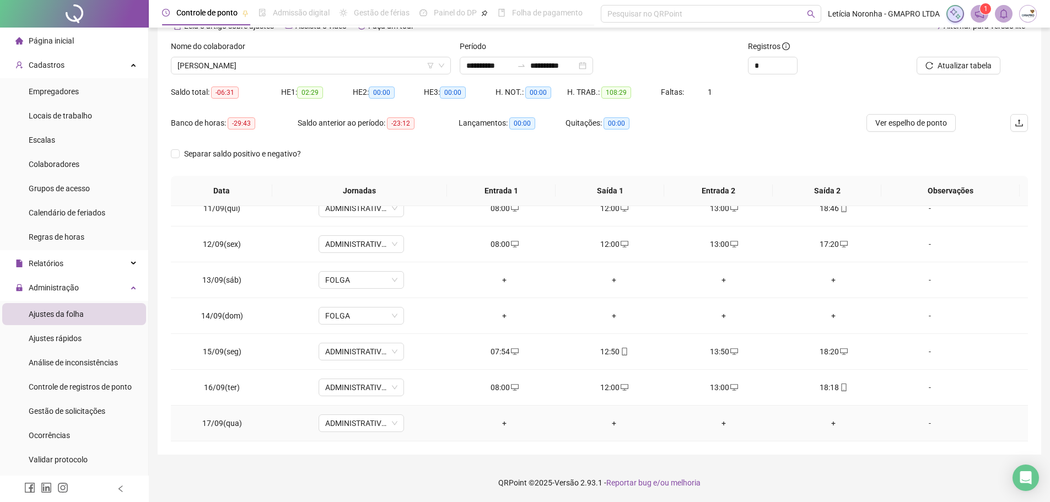
click at [503, 426] on div "+" at bounding box center [504, 423] width 92 height 12
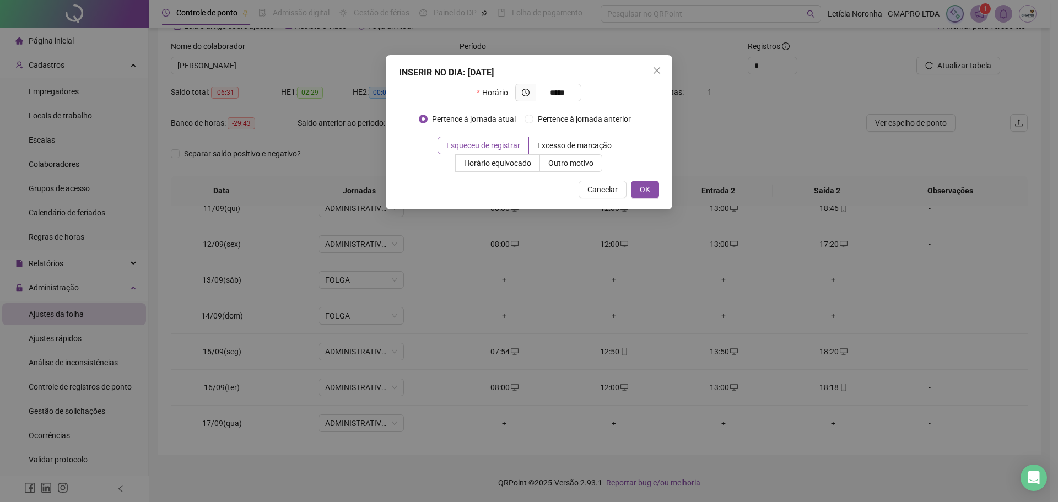
type input "*****"
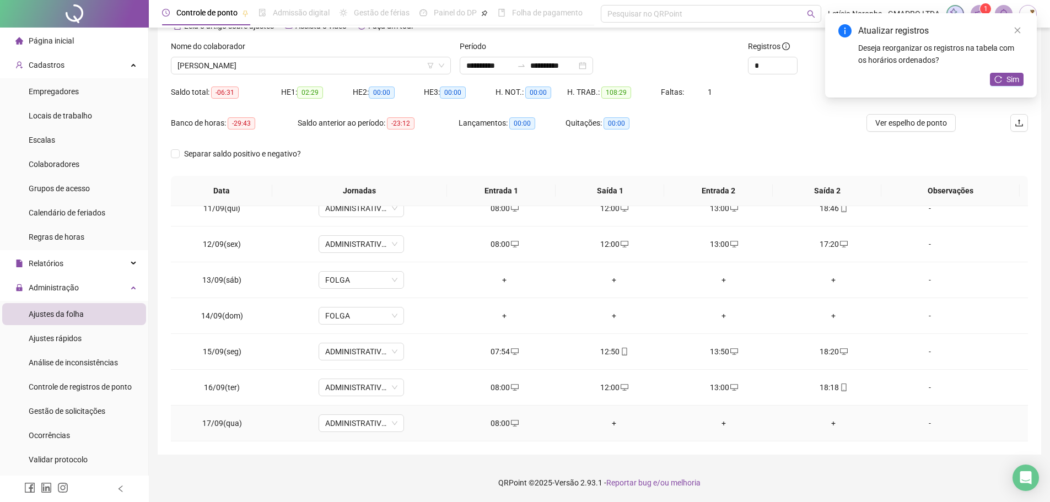
click at [609, 420] on div "+" at bounding box center [614, 423] width 92 height 12
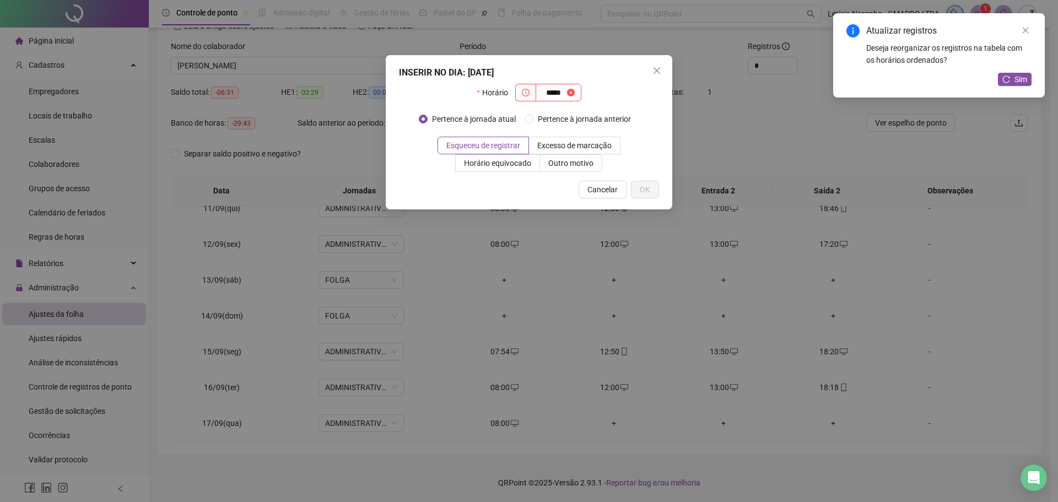
type input "*****"
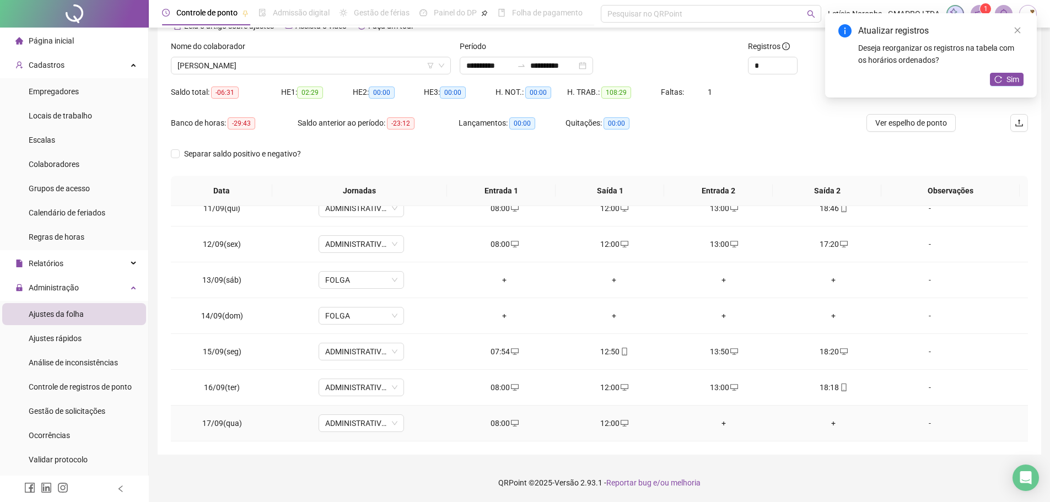
click at [717, 423] on div "+" at bounding box center [724, 423] width 92 height 12
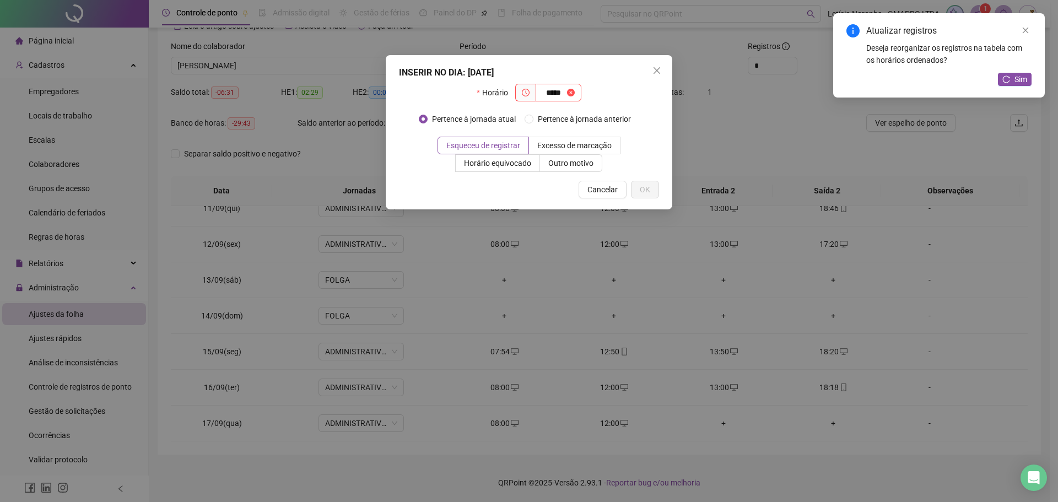
type input "*****"
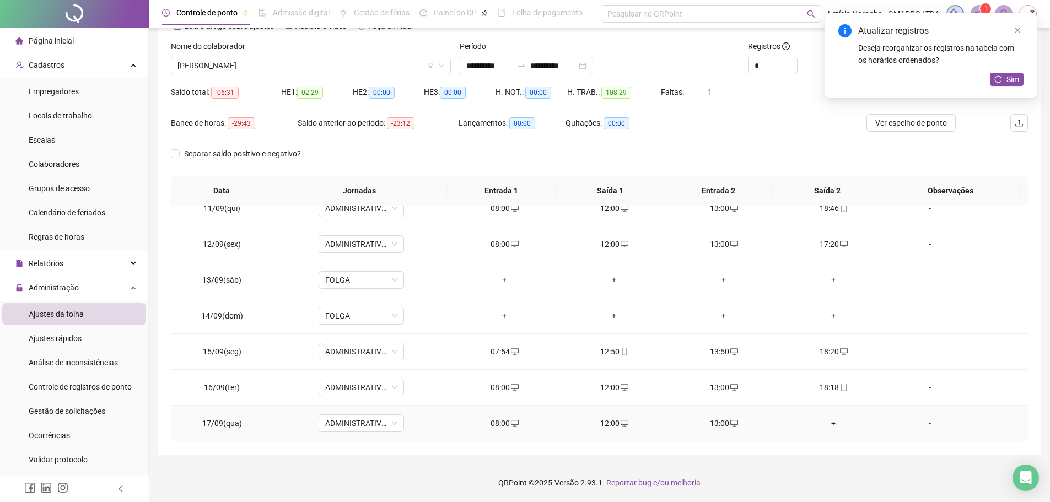
click at [830, 423] on div "+" at bounding box center [833, 423] width 92 height 12
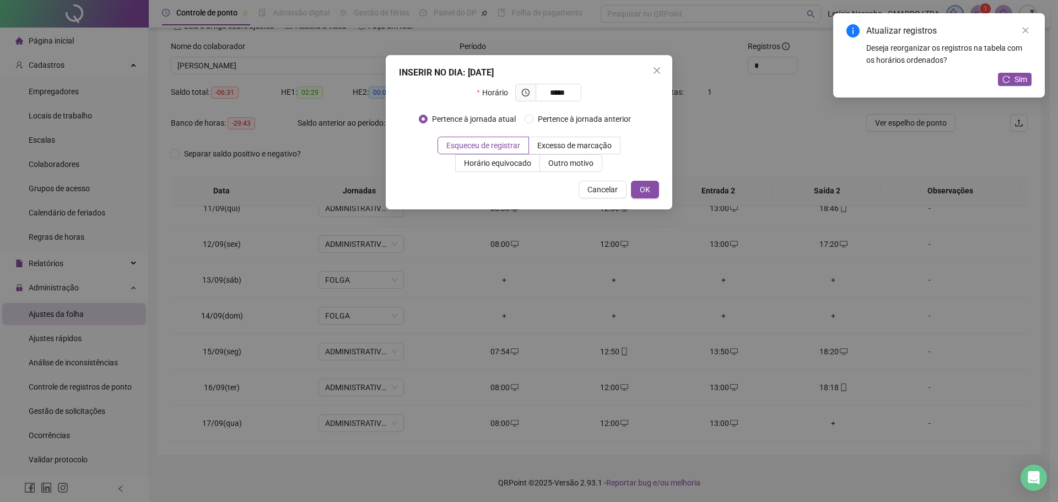
type input "*****"
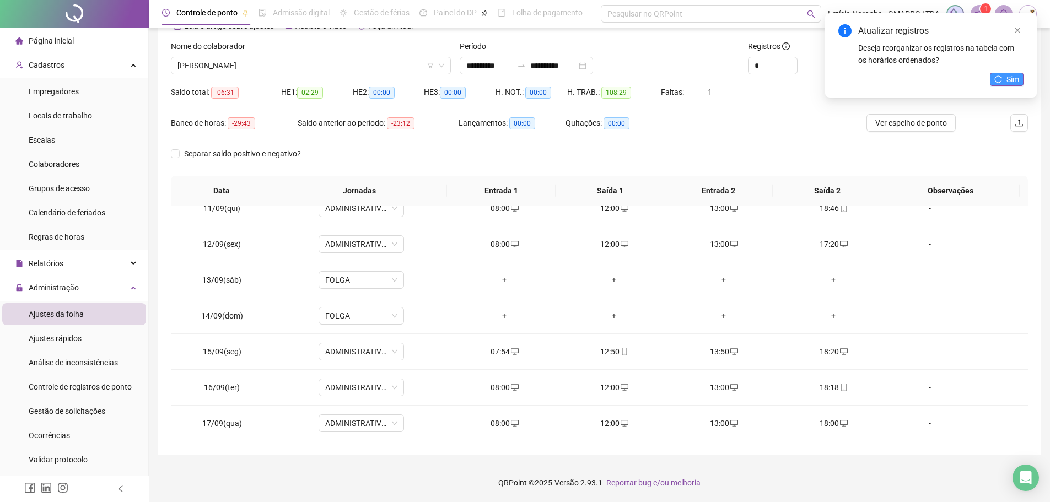
click at [1005, 83] on button "Sim" at bounding box center [1006, 79] width 34 height 13
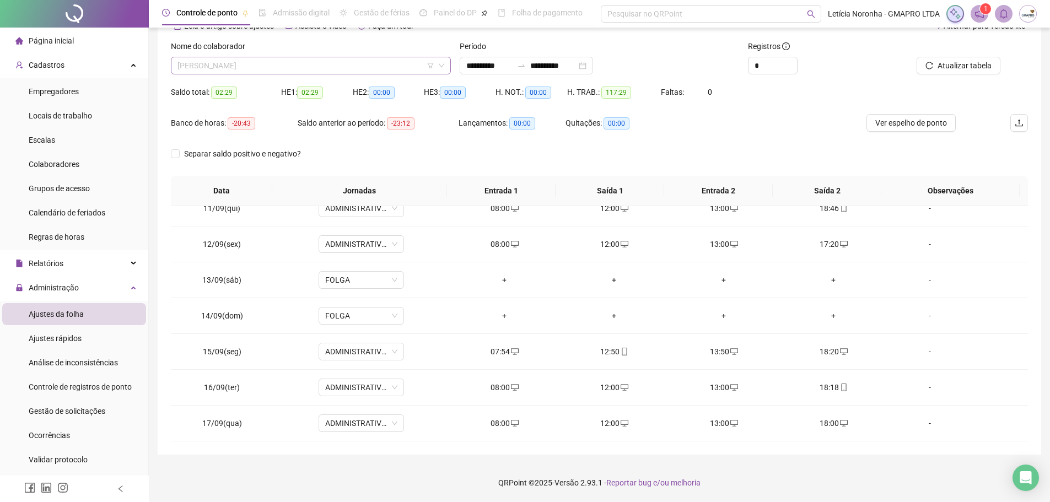
click at [328, 71] on span "[PERSON_NAME]" at bounding box center [310, 65] width 267 height 17
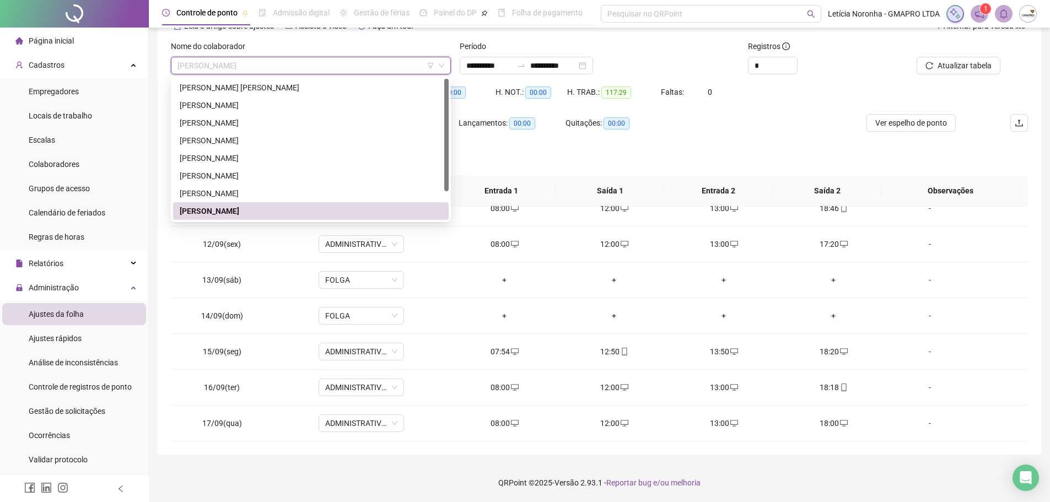
click at [328, 71] on span "[PERSON_NAME]" at bounding box center [310, 65] width 267 height 17
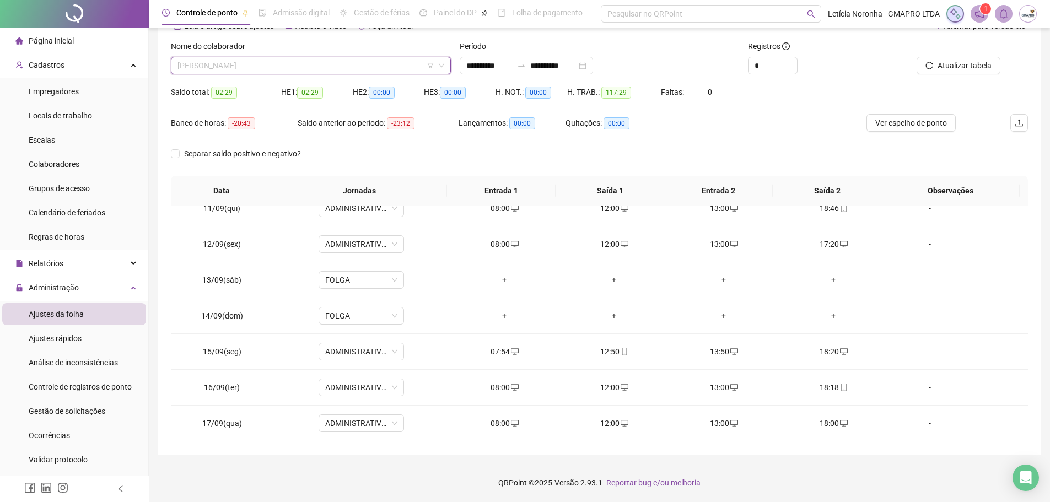
click at [328, 71] on span "[PERSON_NAME]" at bounding box center [310, 65] width 267 height 17
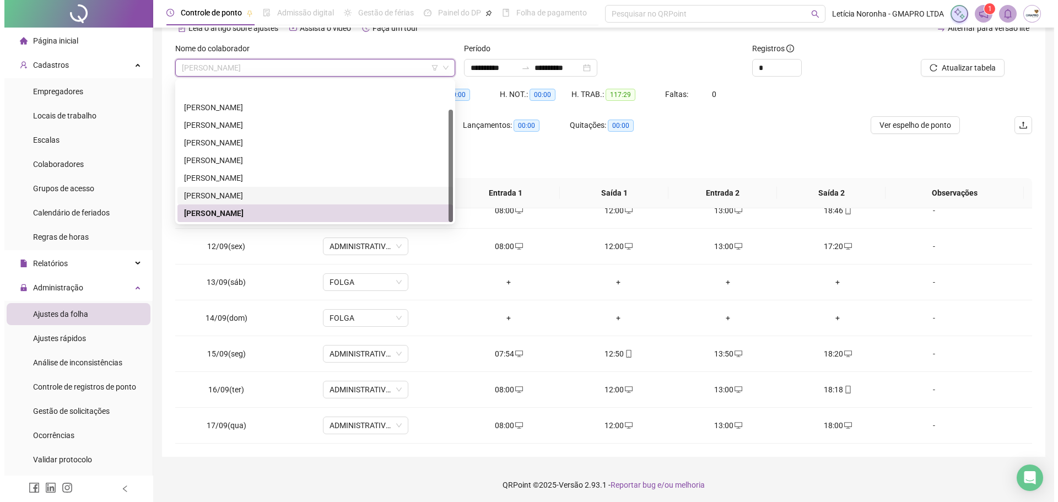
scroll to position [35, 0]
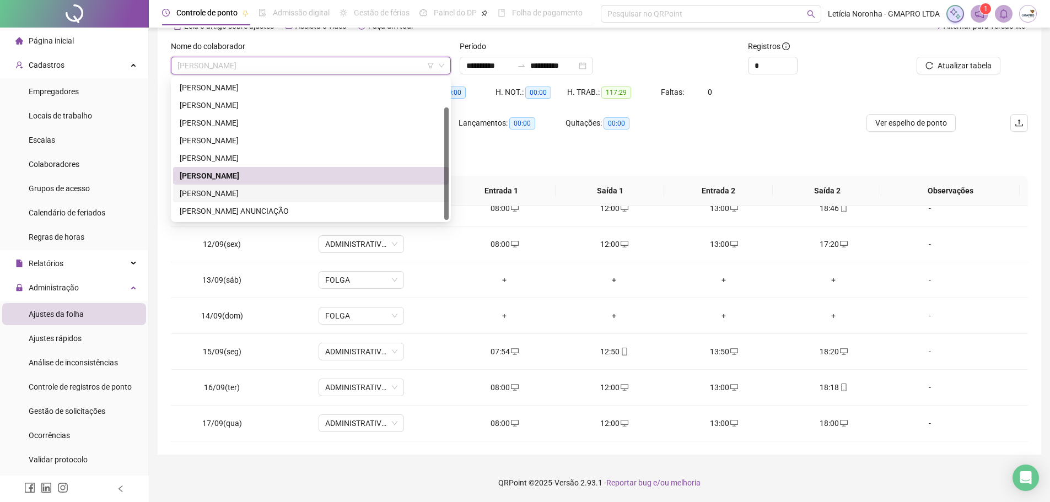
click at [323, 199] on div "[PERSON_NAME]" at bounding box center [311, 193] width 262 height 12
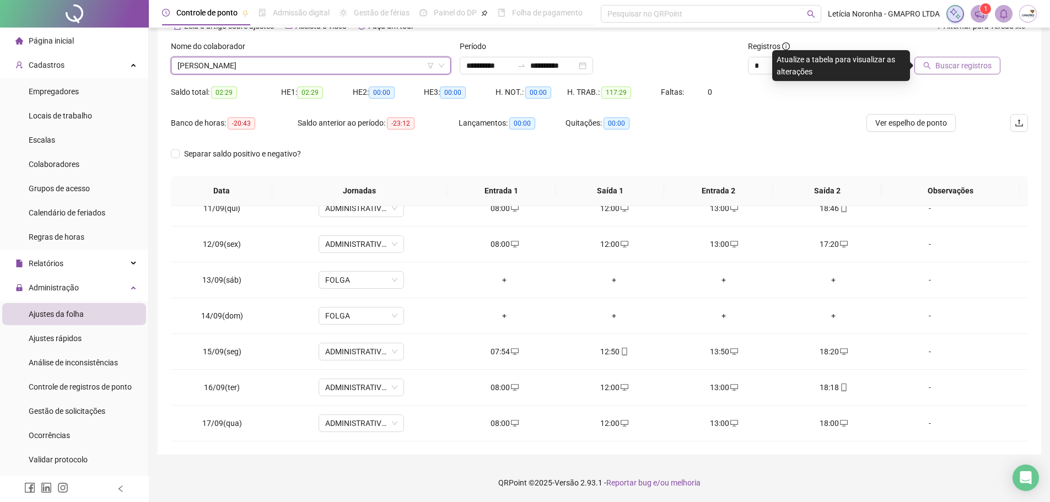
click at [945, 69] on span "Buscar registros" at bounding box center [963, 66] width 56 height 12
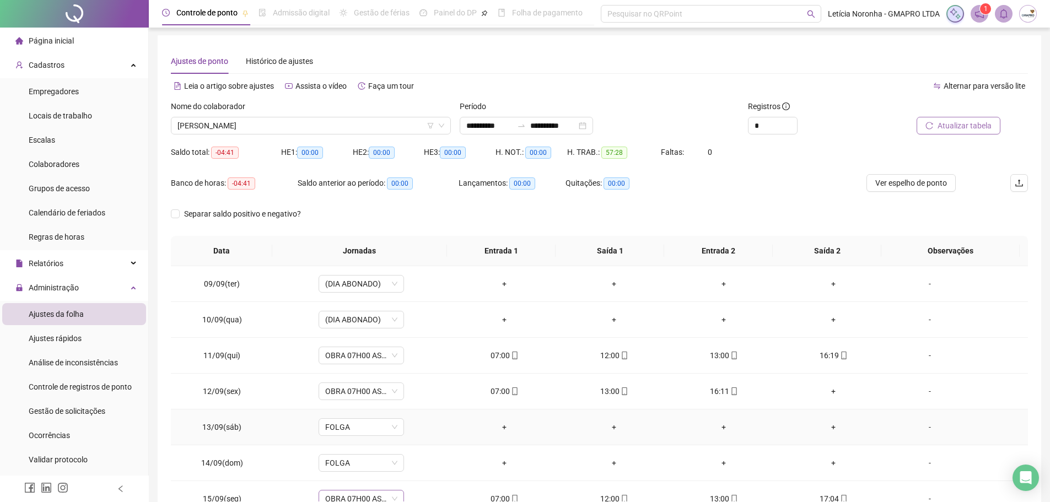
scroll to position [0, 0]
click at [378, 129] on span "[PERSON_NAME]" at bounding box center [310, 126] width 267 height 17
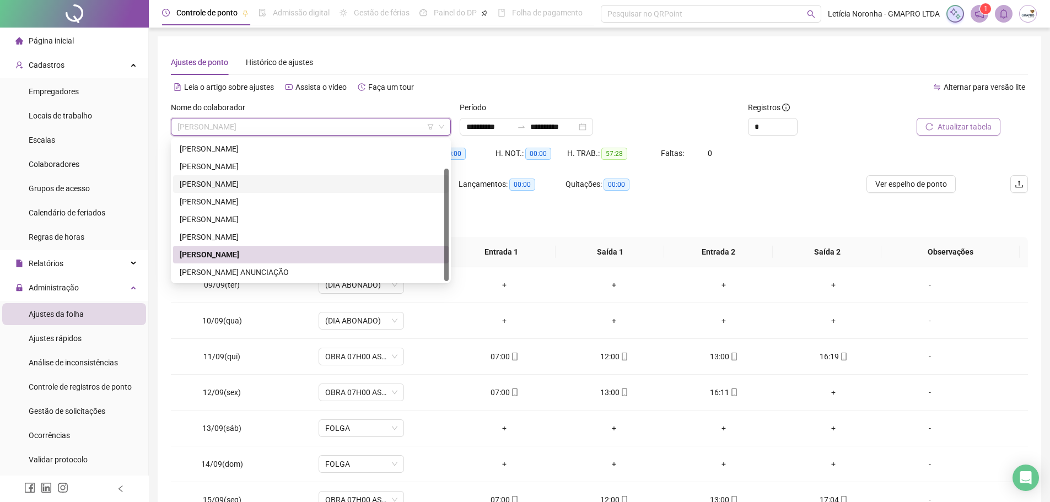
click at [307, 187] on div "[PERSON_NAME]" at bounding box center [311, 184] width 262 height 12
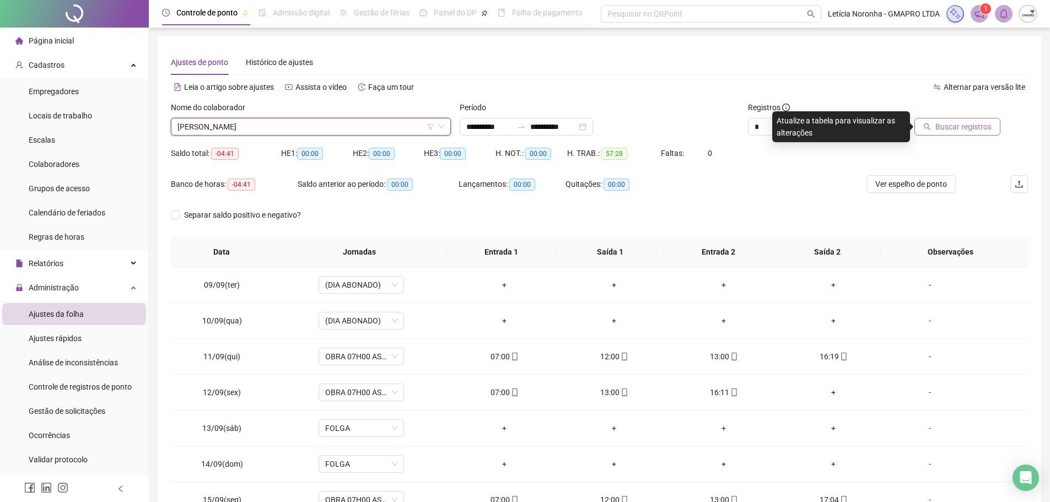
click at [946, 134] on button "Buscar registros" at bounding box center [957, 127] width 86 height 18
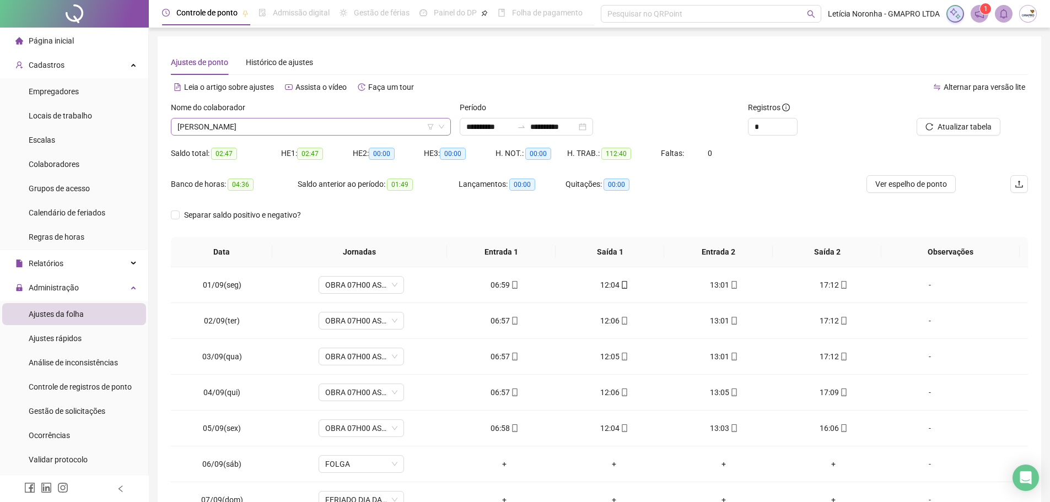
click at [301, 130] on span "[PERSON_NAME]" at bounding box center [310, 126] width 267 height 17
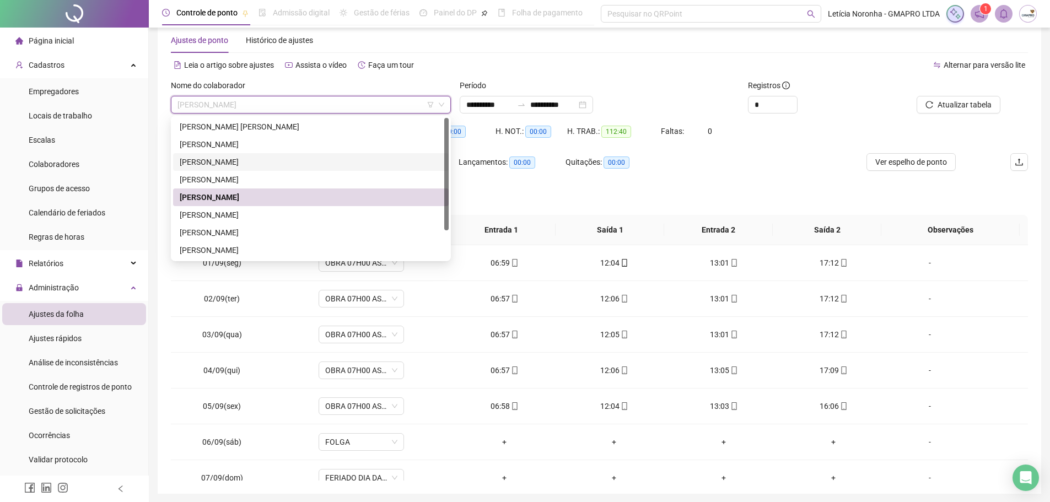
scroll to position [6, 0]
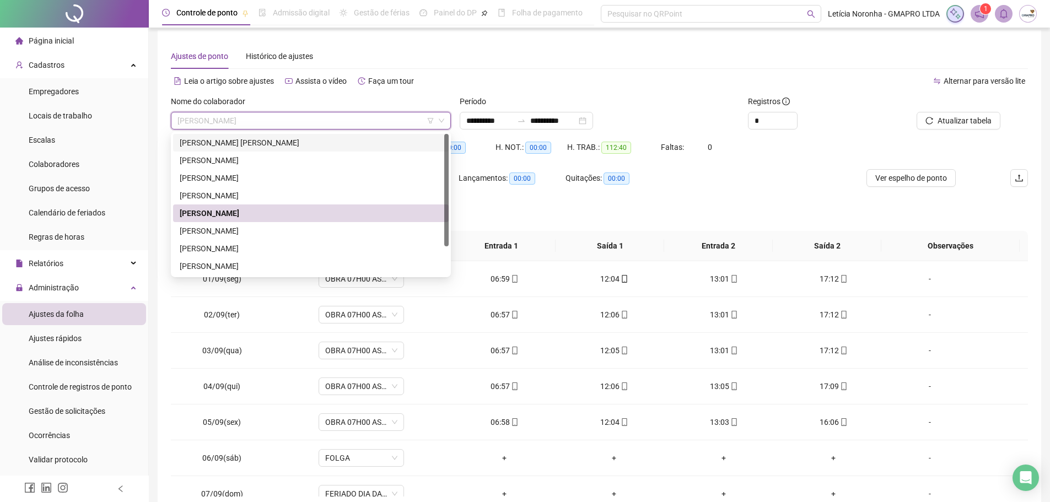
click at [272, 141] on div "[PERSON_NAME] [PERSON_NAME]" at bounding box center [311, 143] width 262 height 12
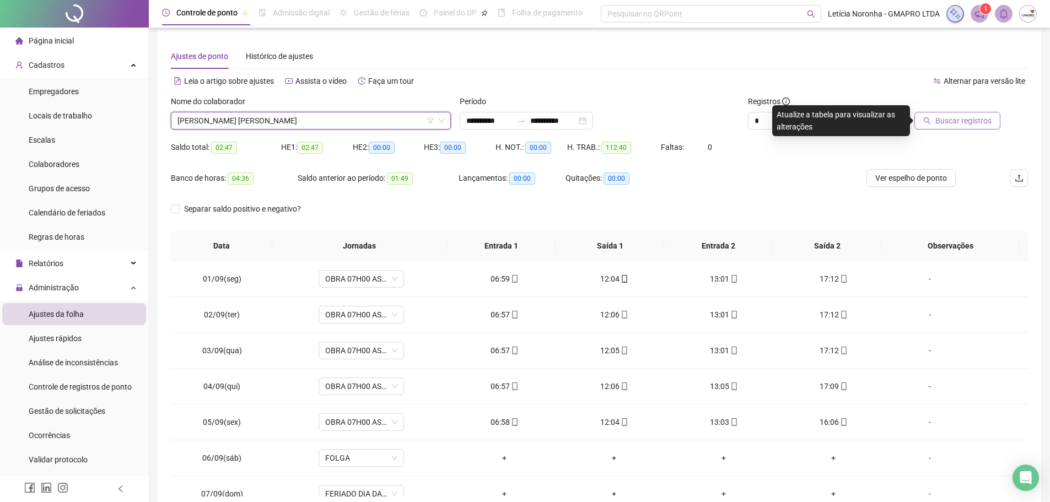
click at [952, 125] on span "Buscar registros" at bounding box center [963, 121] width 56 height 12
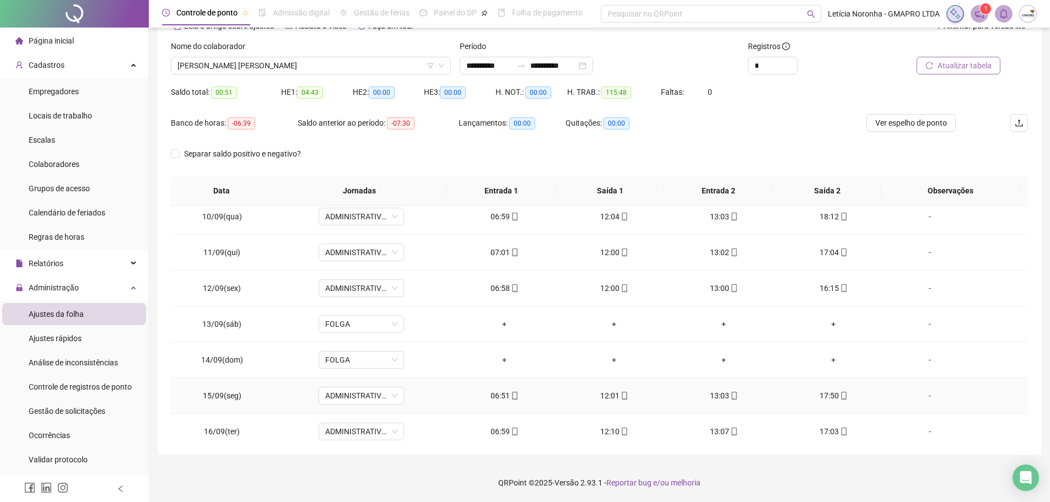
scroll to position [263, 0]
